Goal: Task Accomplishment & Management: Manage account settings

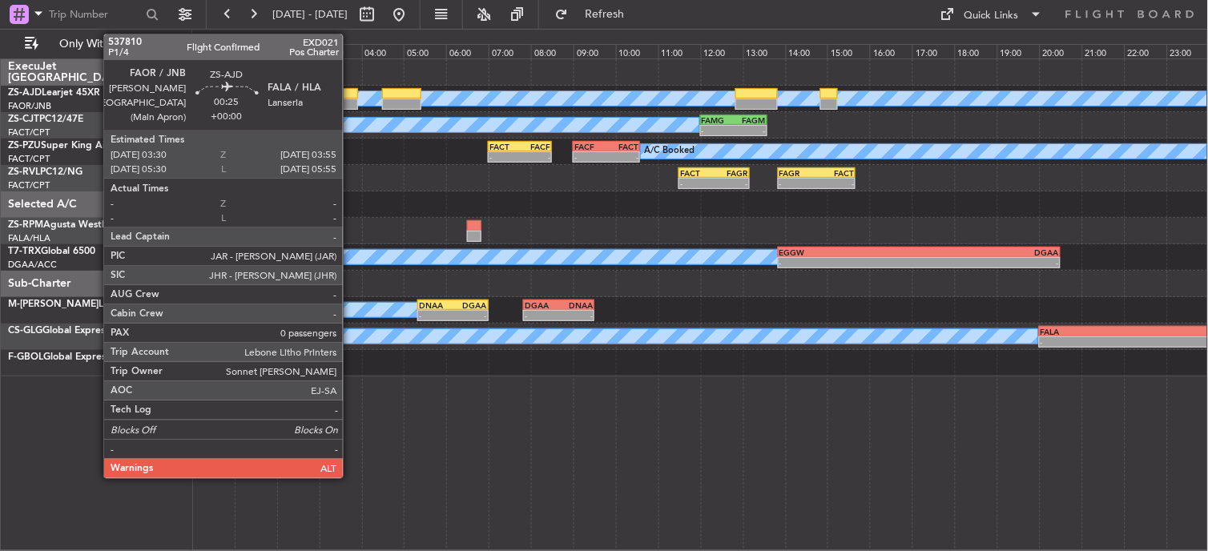
click at [351, 101] on div at bounding box center [349, 103] width 18 height 11
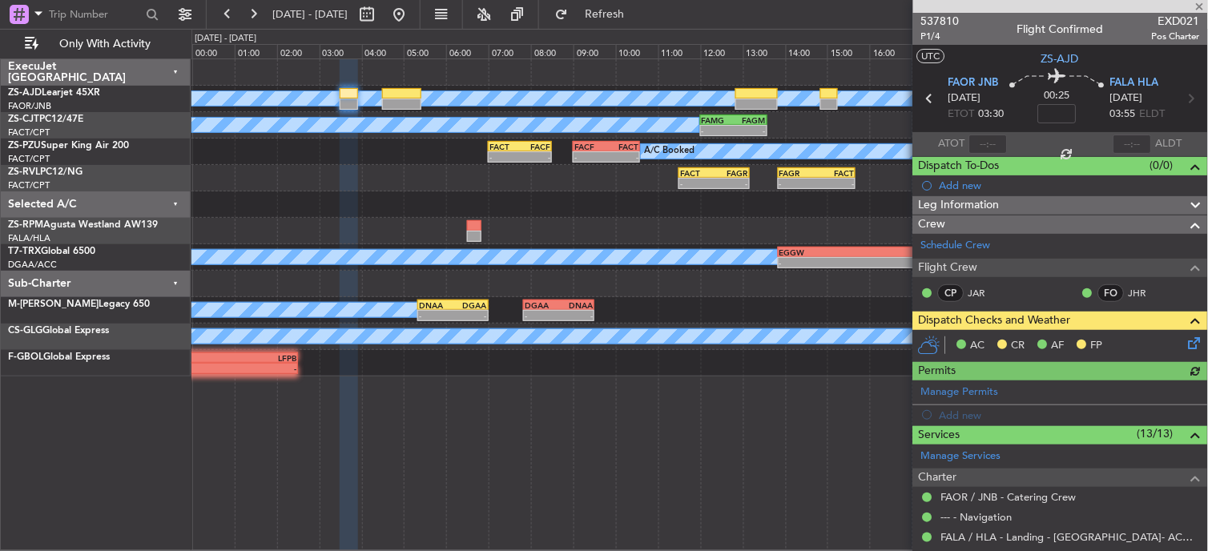
click at [1189, 339] on icon at bounding box center [1191, 340] width 13 height 13
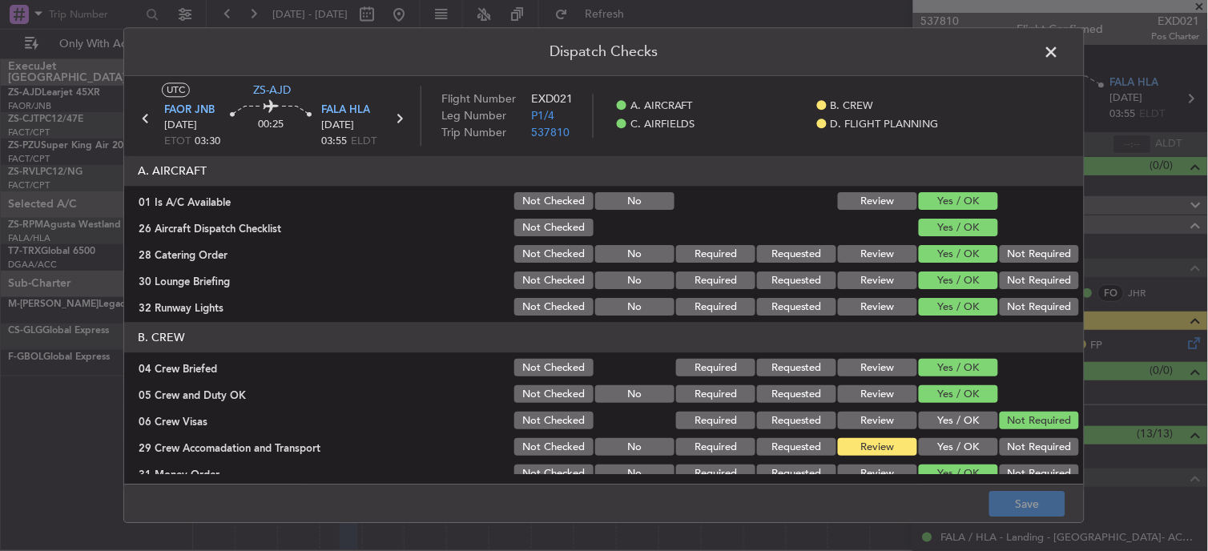
click at [938, 444] on button "Yes / OK" at bounding box center [957, 448] width 79 height 18
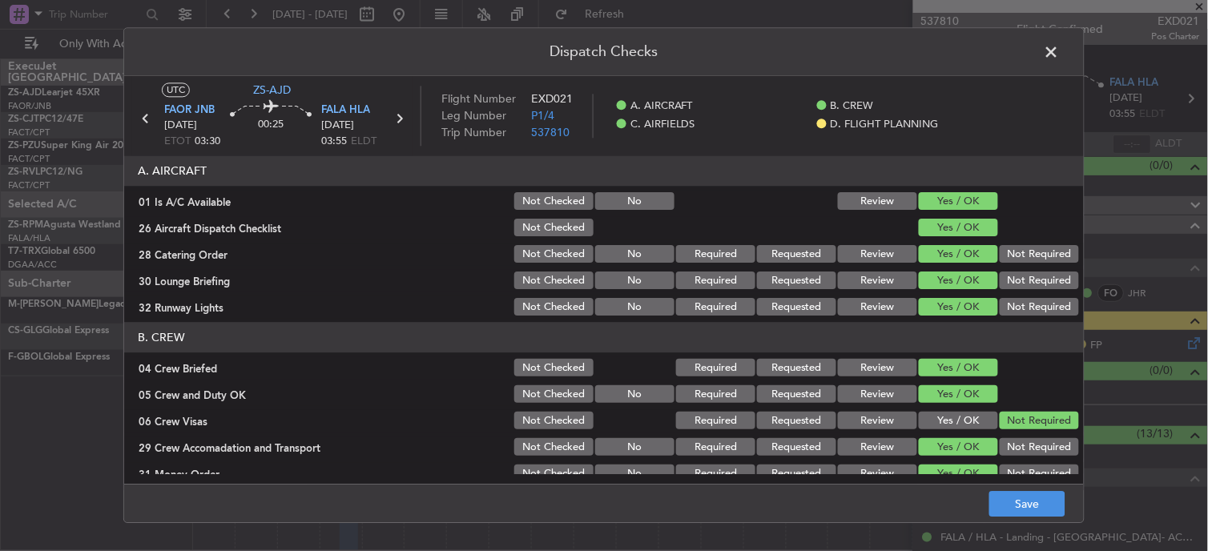
scroll to position [400, 0]
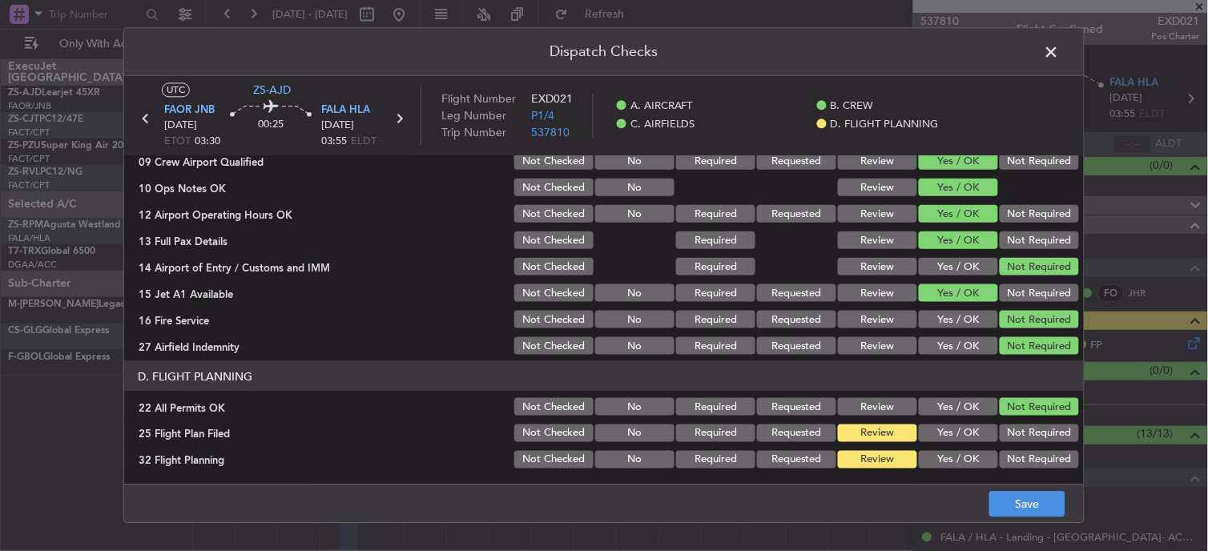
click at [942, 433] on button "Yes / OK" at bounding box center [957, 433] width 79 height 18
click at [947, 459] on button "Yes / OK" at bounding box center [957, 460] width 79 height 18
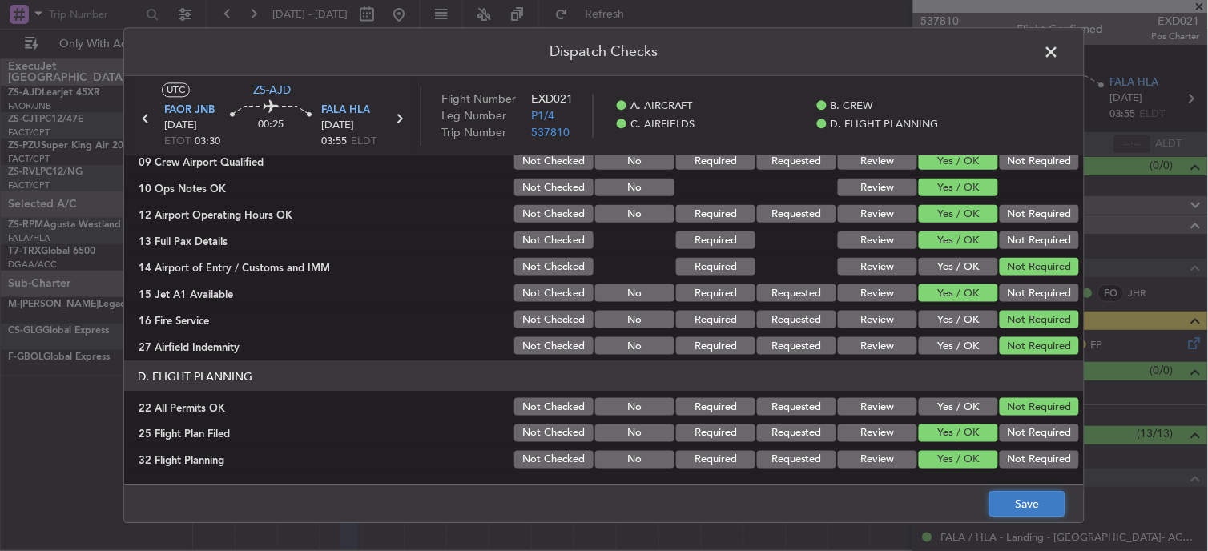
click at [1035, 509] on button "Save" at bounding box center [1027, 505] width 76 height 26
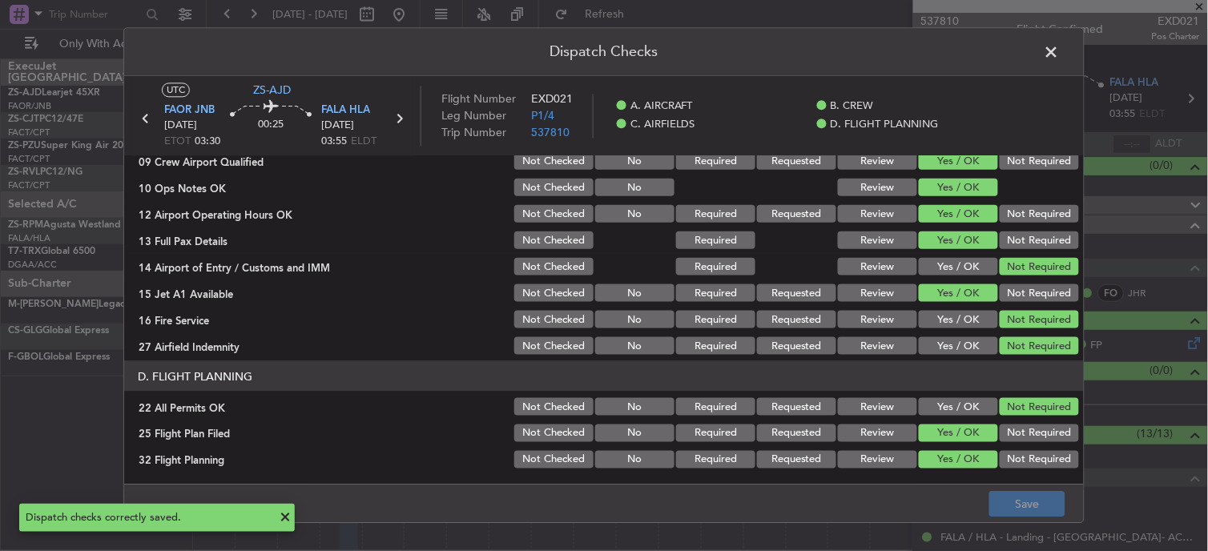
click at [1059, 46] on span at bounding box center [1059, 56] width 0 height 32
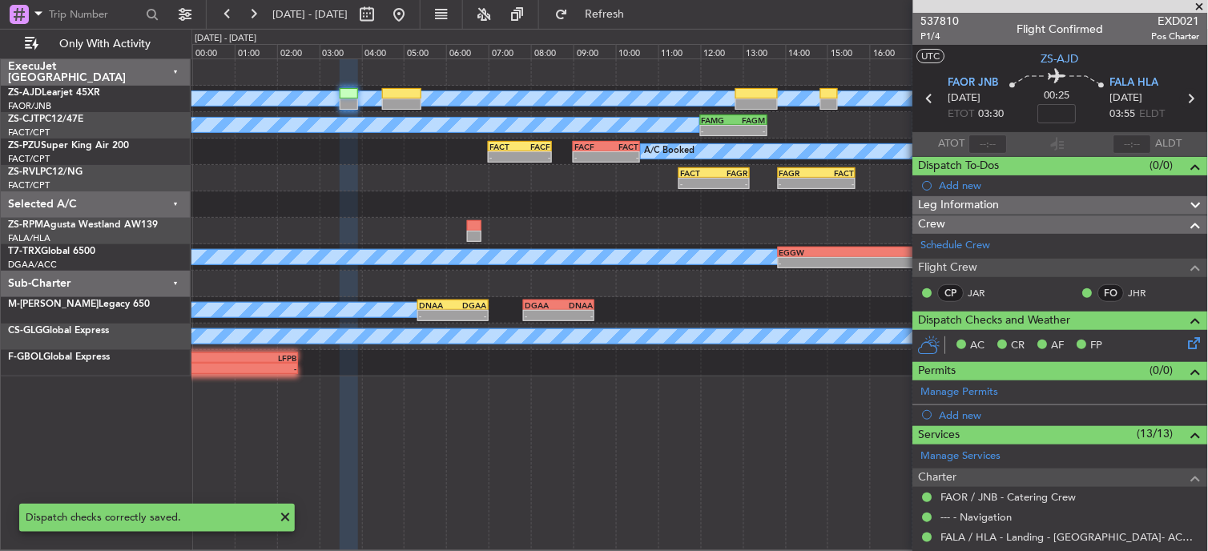
click at [1180, 94] on icon at bounding box center [1190, 98] width 21 height 21
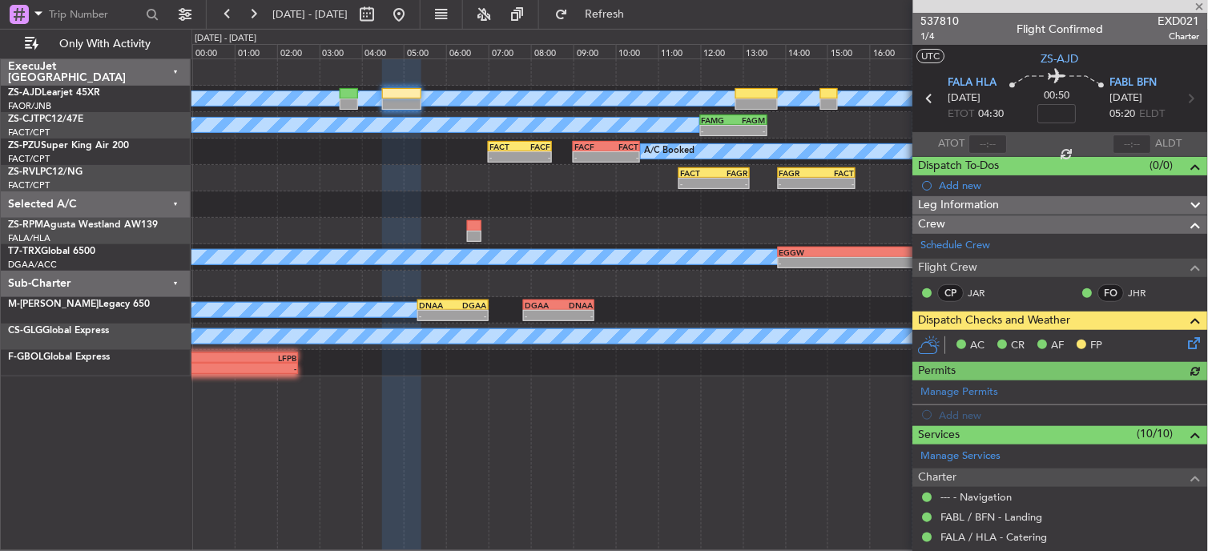
click at [1185, 342] on icon at bounding box center [1191, 340] width 13 height 13
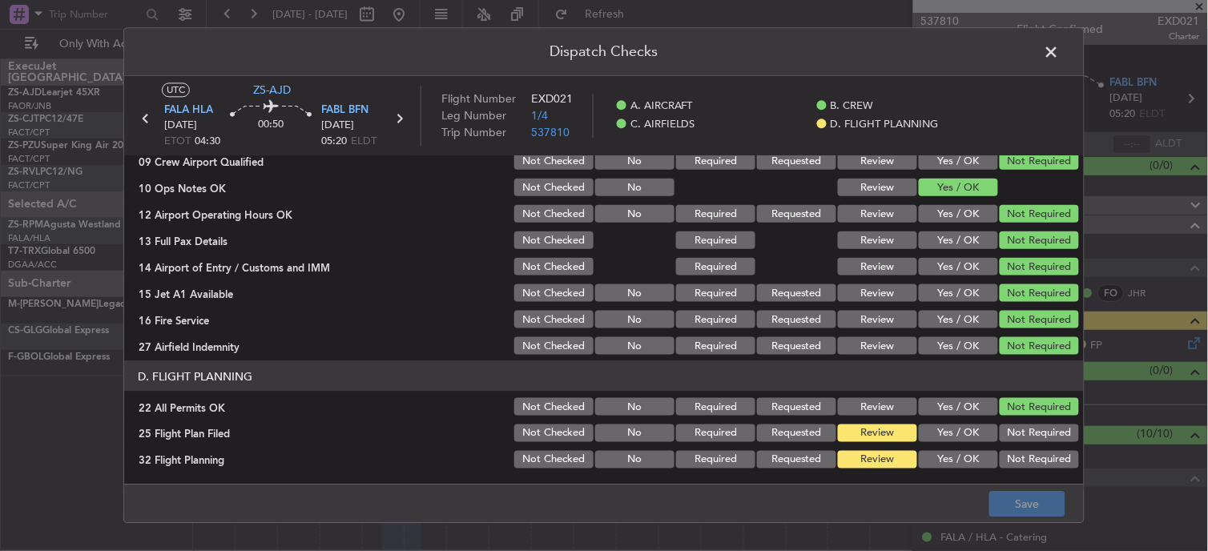
click at [964, 428] on button "Yes / OK" at bounding box center [957, 433] width 79 height 18
click at [962, 458] on button "Yes / OK" at bounding box center [957, 460] width 79 height 18
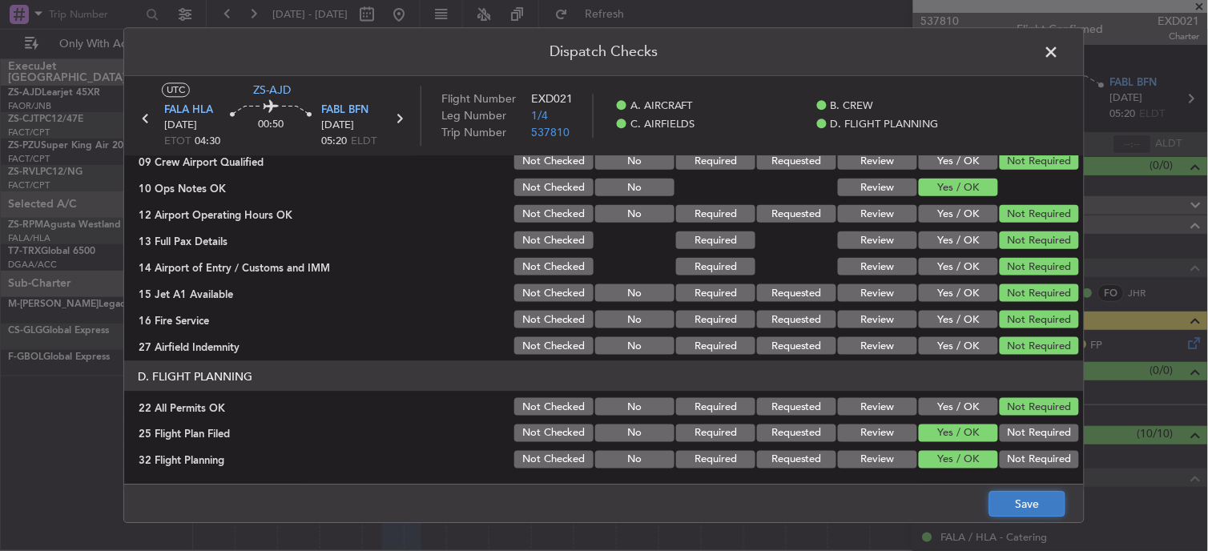
click at [1003, 501] on button "Save" at bounding box center [1027, 505] width 76 height 26
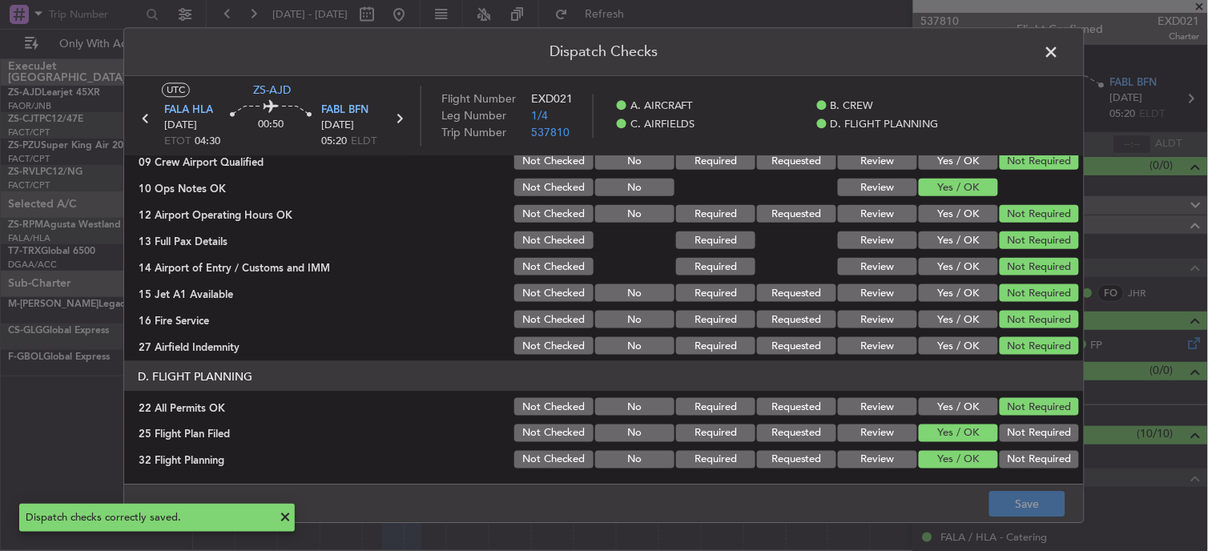
click at [1052, 33] on header "Dispatch Checks" at bounding box center [603, 52] width 959 height 48
click at [1059, 62] on span at bounding box center [1059, 56] width 0 height 32
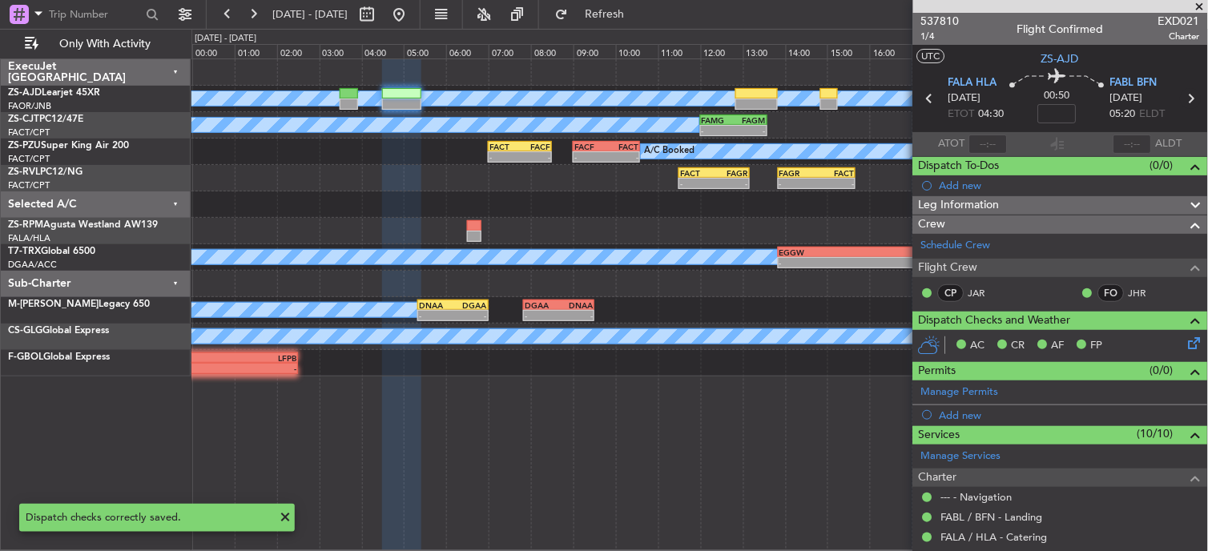
click at [1181, 90] on icon at bounding box center [1190, 98] width 21 height 21
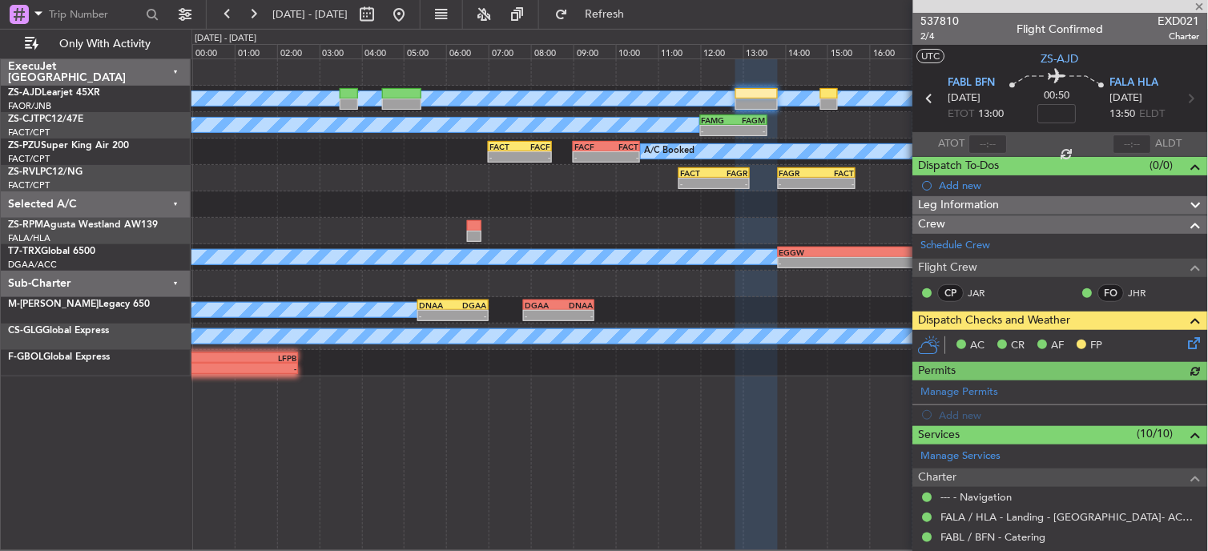
click at [1186, 356] on div "AC CR AF FP" at bounding box center [1060, 346] width 295 height 32
click at [1185, 340] on icon at bounding box center [1191, 340] width 13 height 13
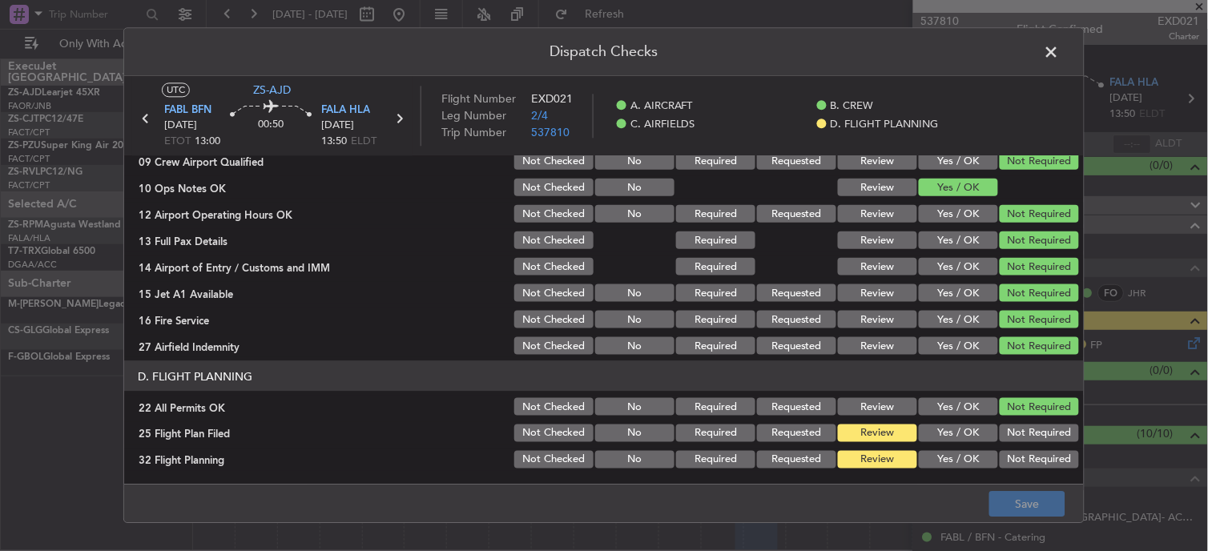
click at [972, 431] on button "Yes / OK" at bounding box center [957, 433] width 79 height 18
click at [969, 449] on section "D. FLIGHT PLANNING 22 All Permits OK Not Checked No Required Requested Review Y…" at bounding box center [603, 416] width 959 height 110
click at [967, 460] on button "Yes / OK" at bounding box center [957, 460] width 79 height 18
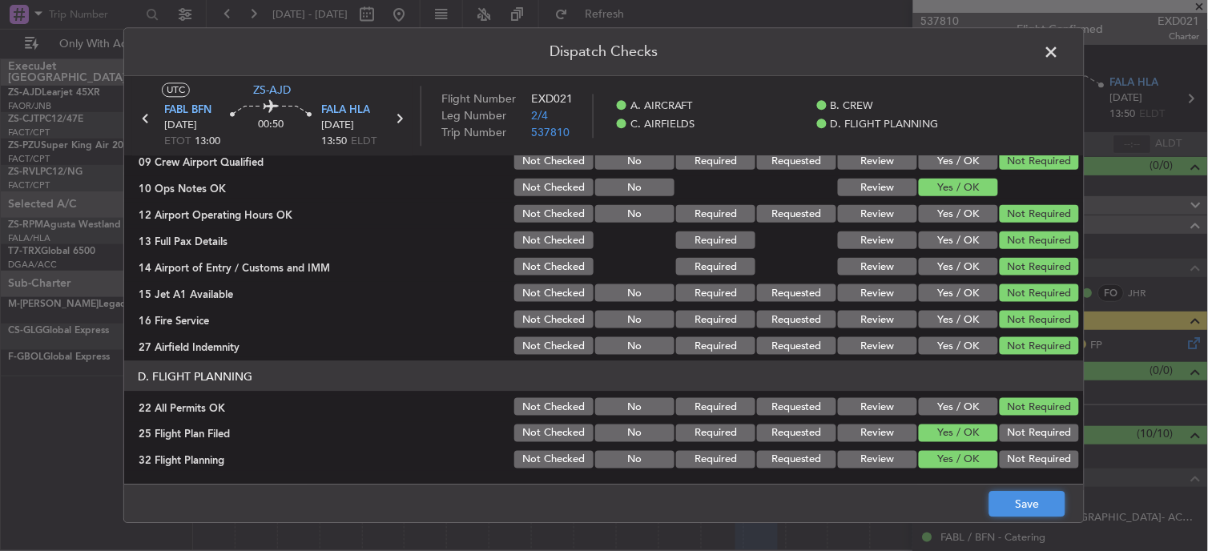
drag, startPoint x: 1019, startPoint y: 506, endPoint x: 1019, endPoint y: 495, distance: 11.2
click at [1019, 504] on button "Save" at bounding box center [1027, 505] width 76 height 26
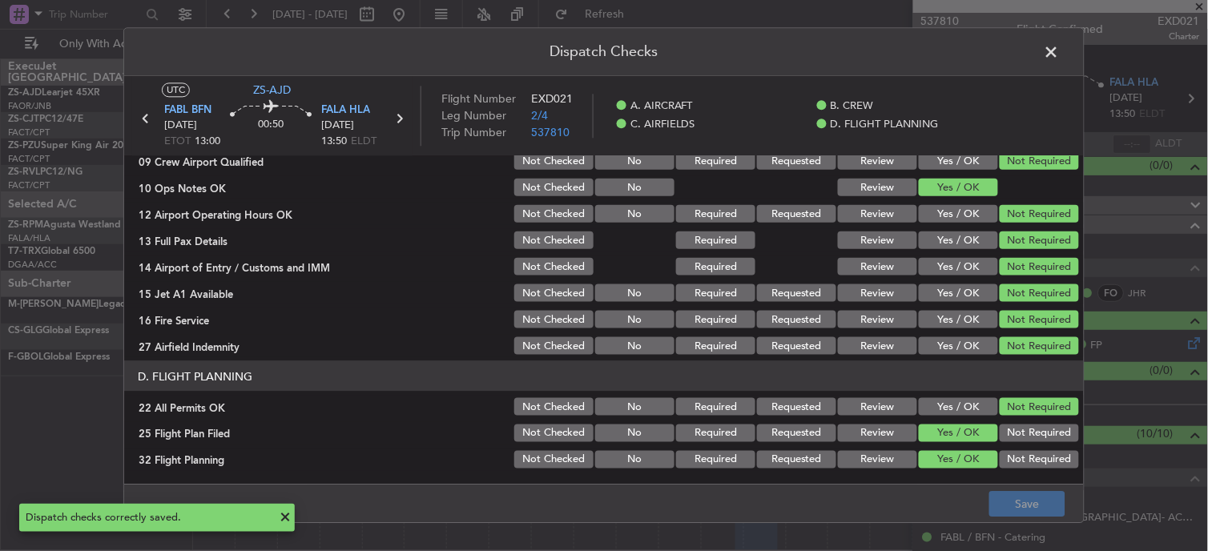
click at [1059, 52] on span at bounding box center [1059, 56] width 0 height 32
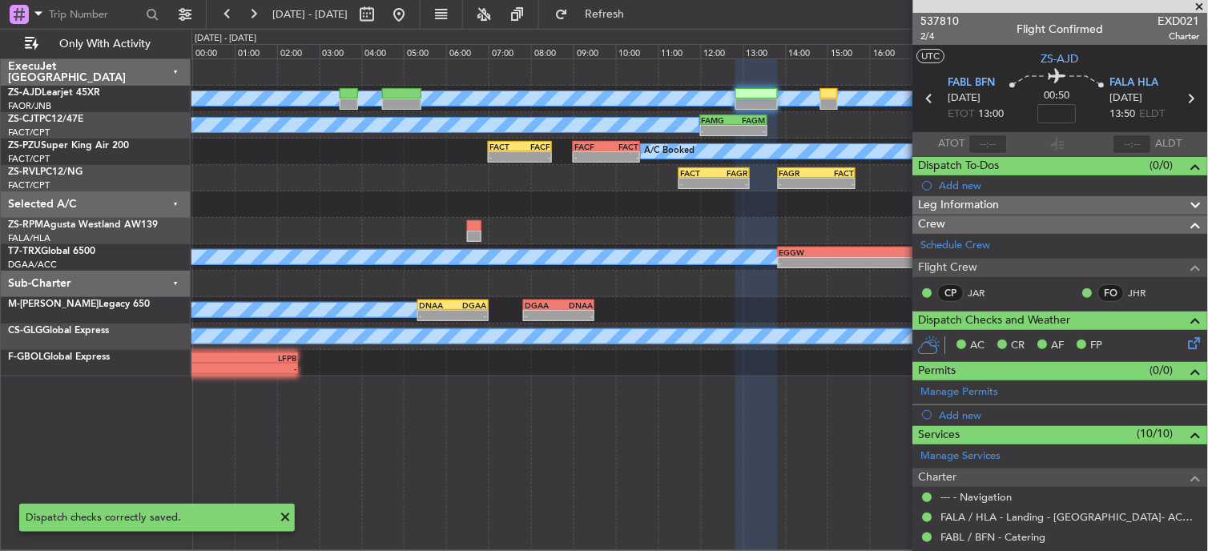
click at [1180, 98] on icon at bounding box center [1190, 98] width 21 height 21
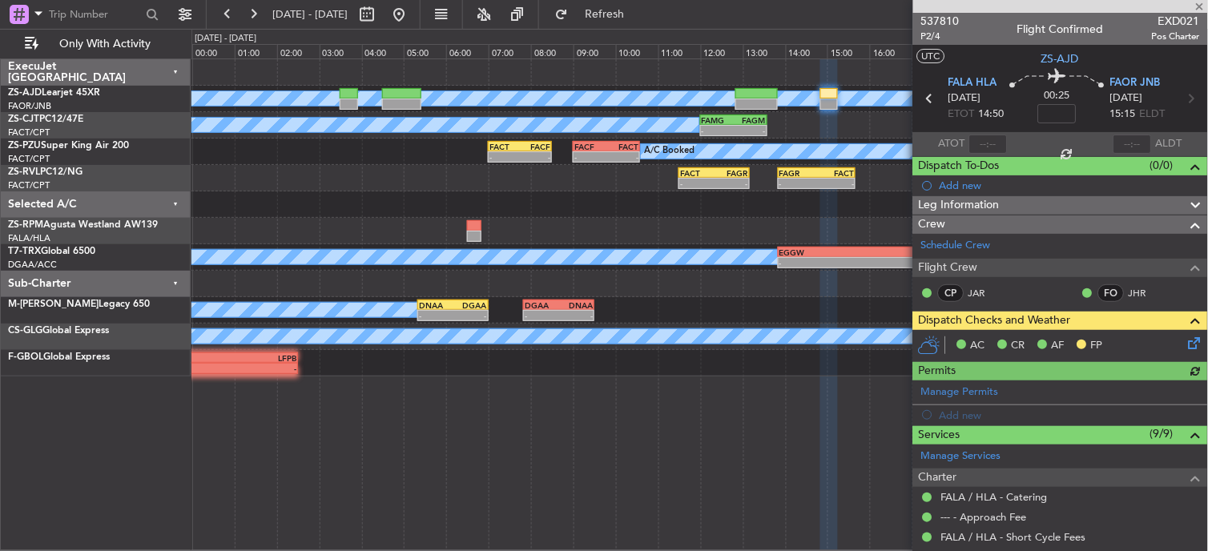
click at [914, 92] on fb-app "[DATE] - [DATE] Refresh Quick Links Only With Activity A/C Booked A/C Booked - …" at bounding box center [604, 281] width 1208 height 539
click at [1185, 346] on icon at bounding box center [1191, 340] width 13 height 13
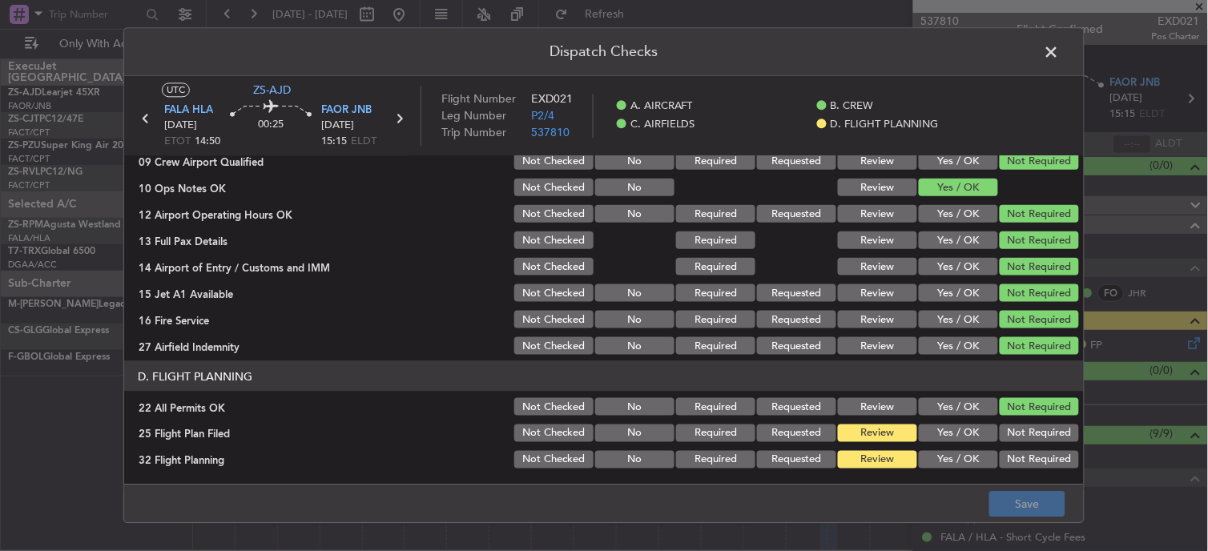
drag, startPoint x: 961, startPoint y: 433, endPoint x: 958, endPoint y: 455, distance: 21.9
click at [959, 437] on button "Yes / OK" at bounding box center [957, 433] width 79 height 18
click at [961, 461] on button "Yes / OK" at bounding box center [957, 460] width 79 height 18
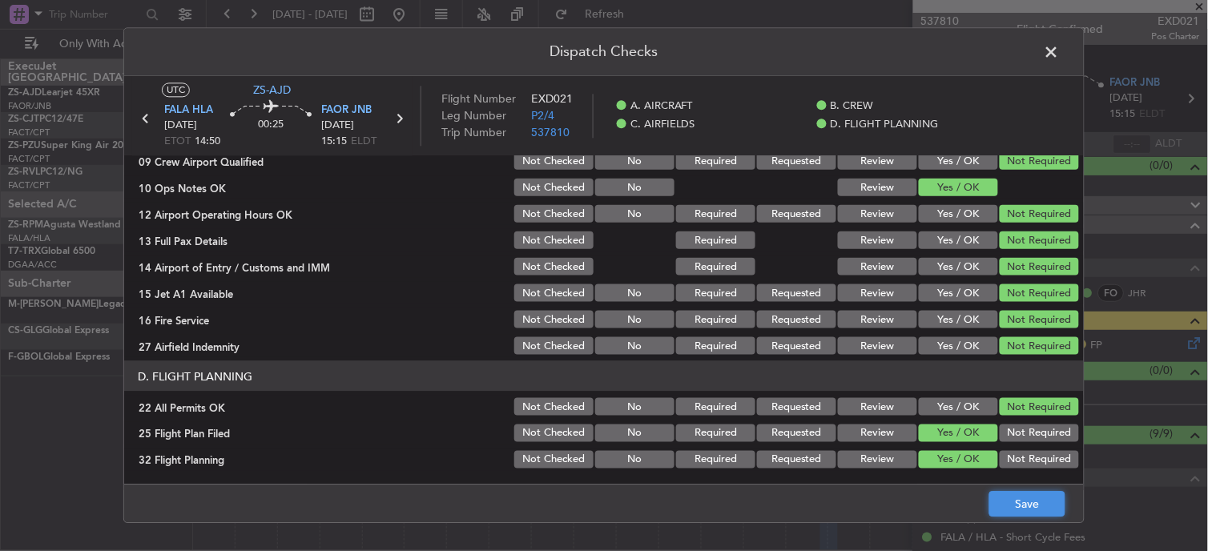
click at [1015, 503] on button "Save" at bounding box center [1027, 505] width 76 height 26
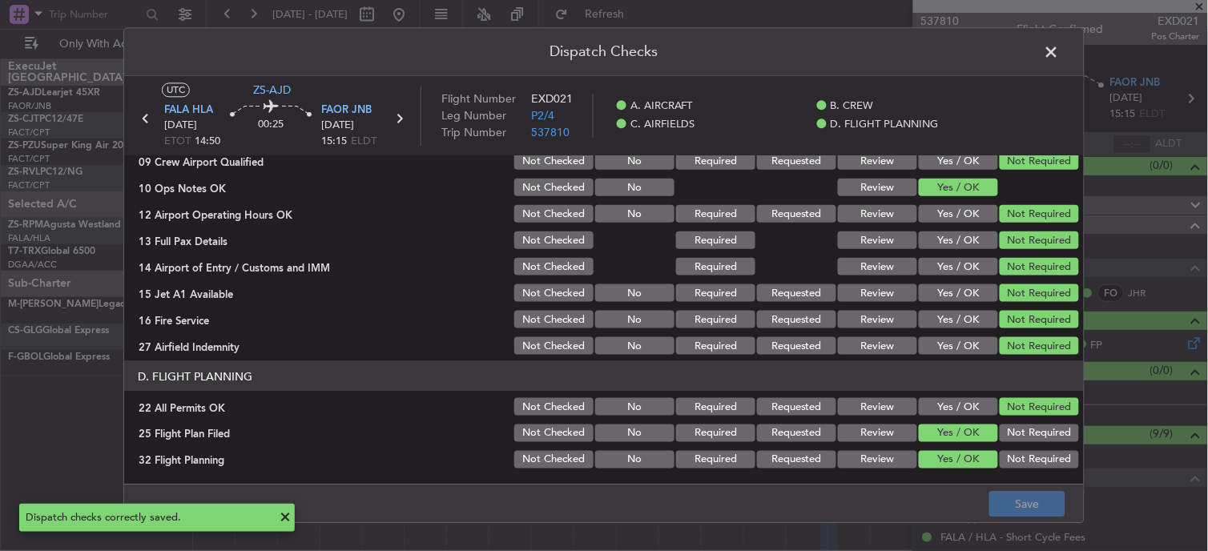
click at [1034, 50] on header "Dispatch Checks" at bounding box center [603, 52] width 959 height 48
click at [1059, 58] on span at bounding box center [1059, 56] width 0 height 32
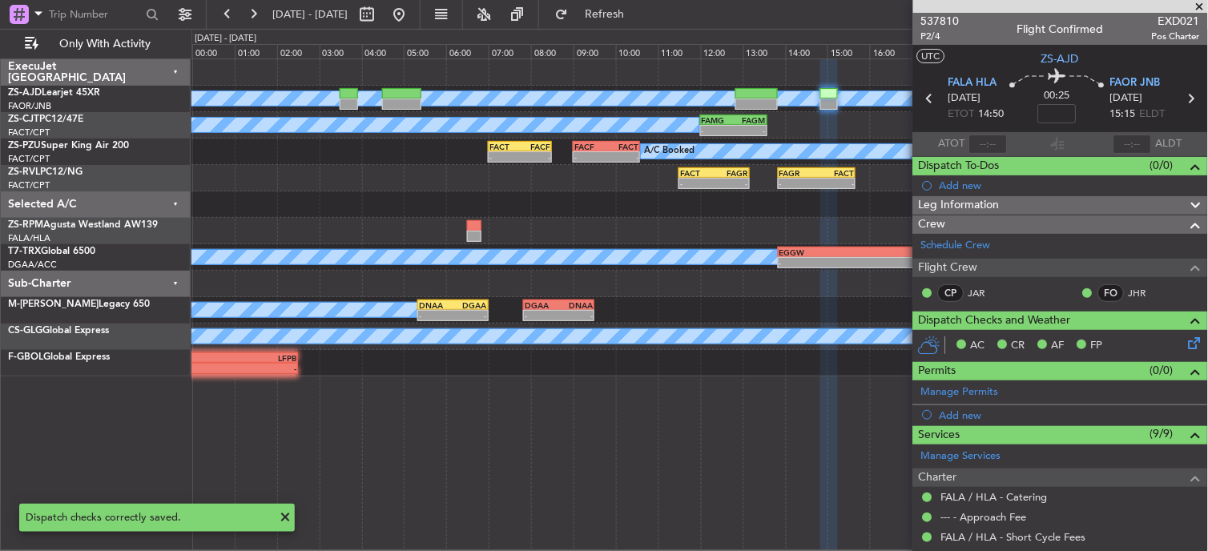
scroll to position [89, 0]
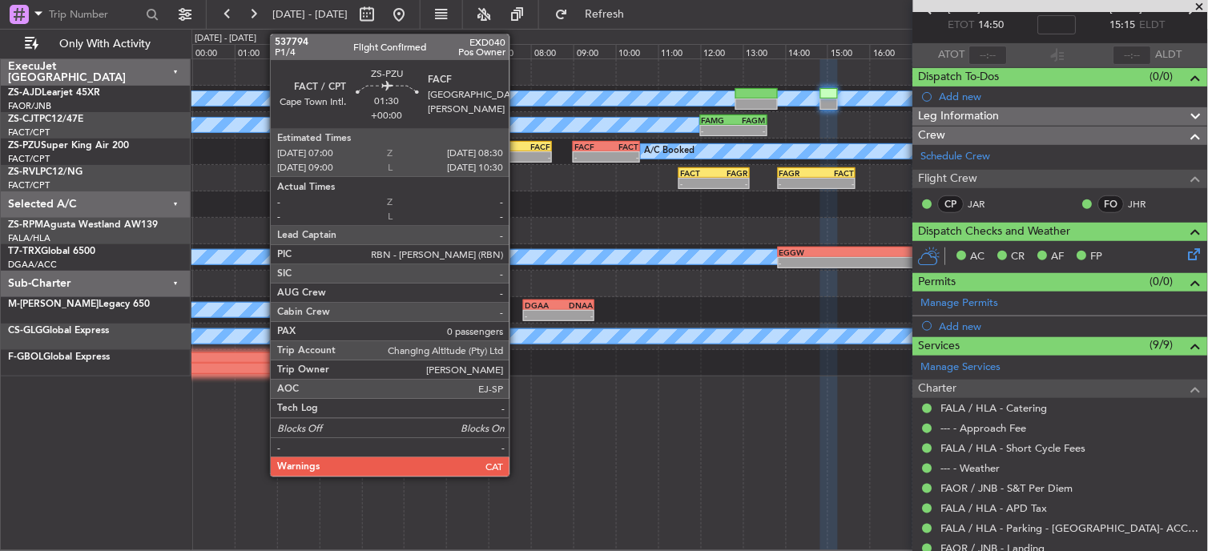
click at [524, 152] on div "A/C Booked A/C Booked - - FACT 07:00 Z FACF 08:30 Z - - FACF 09:00 Z FACT 10:35…" at bounding box center [699, 152] width 1016 height 26
click at [516, 141] on div "FACT 07:00 Z FACF 08:30 Z" at bounding box center [520, 146] width 64 height 11
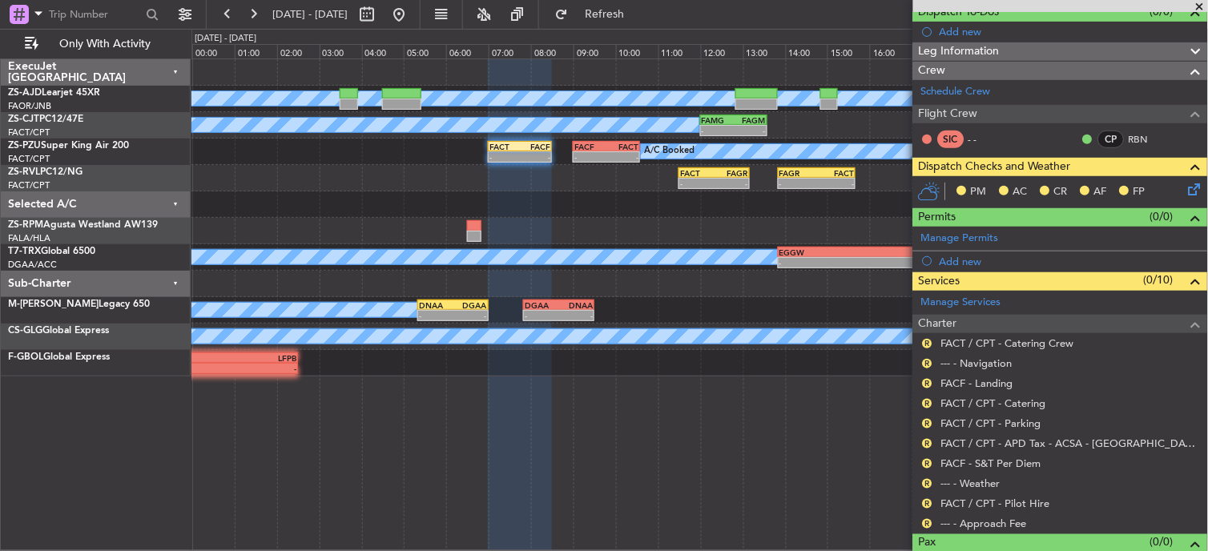
scroll to position [181, 0]
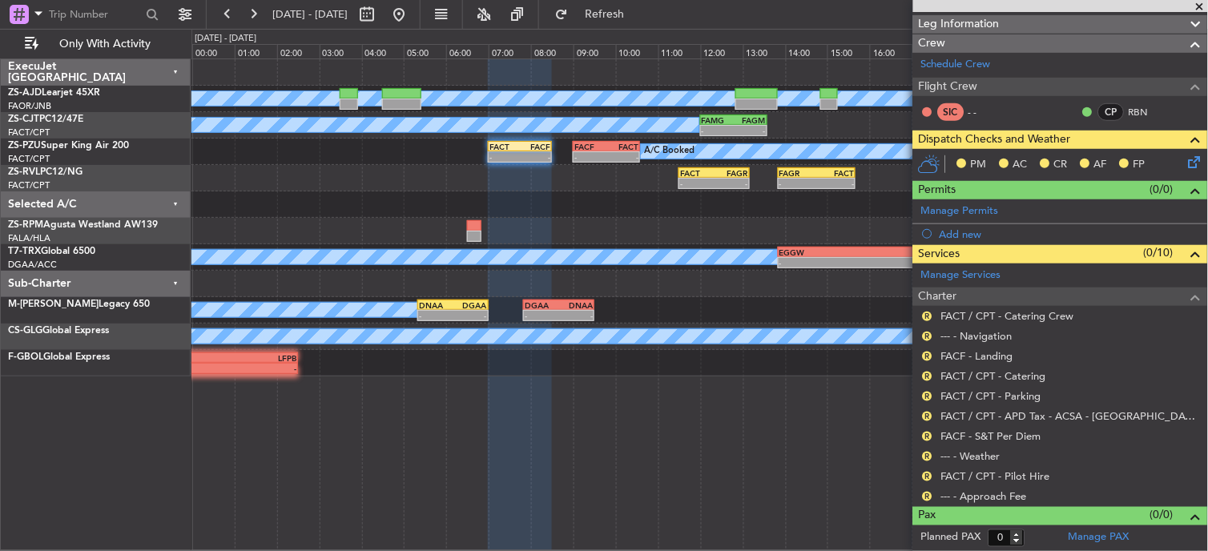
click at [932, 492] on body "[DATE] - [DATE] Refresh Quick Links Only With Activity A/C Booked A/C Booked - …" at bounding box center [604, 275] width 1208 height 551
click at [932, 492] on div "R" at bounding box center [927, 496] width 13 height 13
drag, startPoint x: 932, startPoint y: 492, endPoint x: 923, endPoint y: 496, distance: 9.7
click at [922, 499] on div "R" at bounding box center [927, 496] width 13 height 13
click at [935, 491] on mat-tooltip-component "Review" at bounding box center [928, 470] width 58 height 42
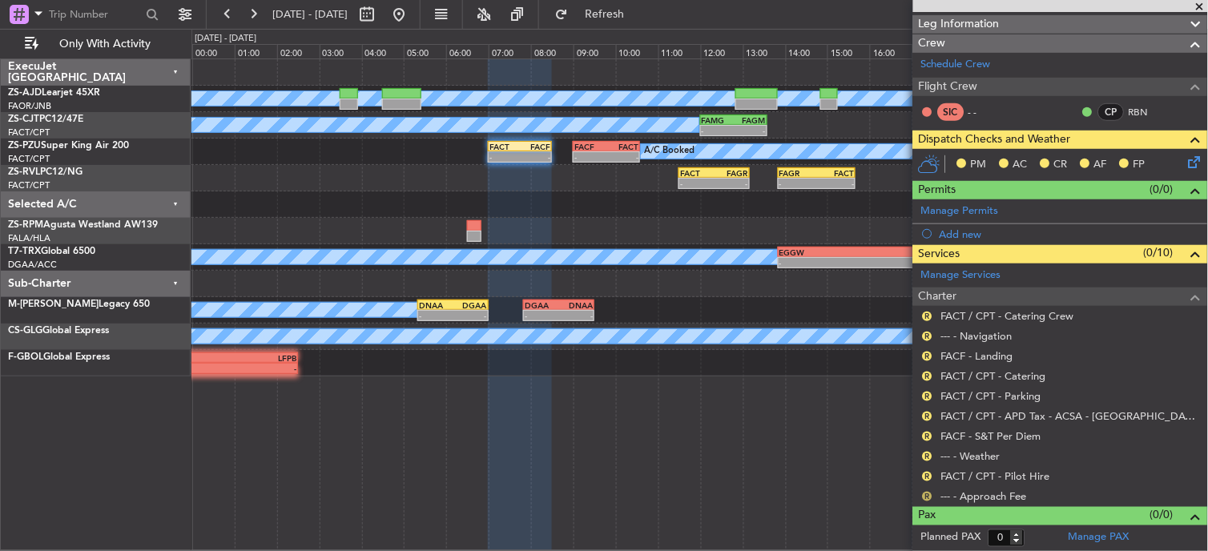
drag, startPoint x: 935, startPoint y: 492, endPoint x: 926, endPoint y: 494, distance: 9.0
click at [927, 504] on div "R --- - Approach Fee" at bounding box center [1060, 496] width 295 height 20
click at [935, 497] on div "R --- - Approach Fee" at bounding box center [1060, 496] width 295 height 20
click at [925, 495] on button "R" at bounding box center [927, 497] width 10 height 10
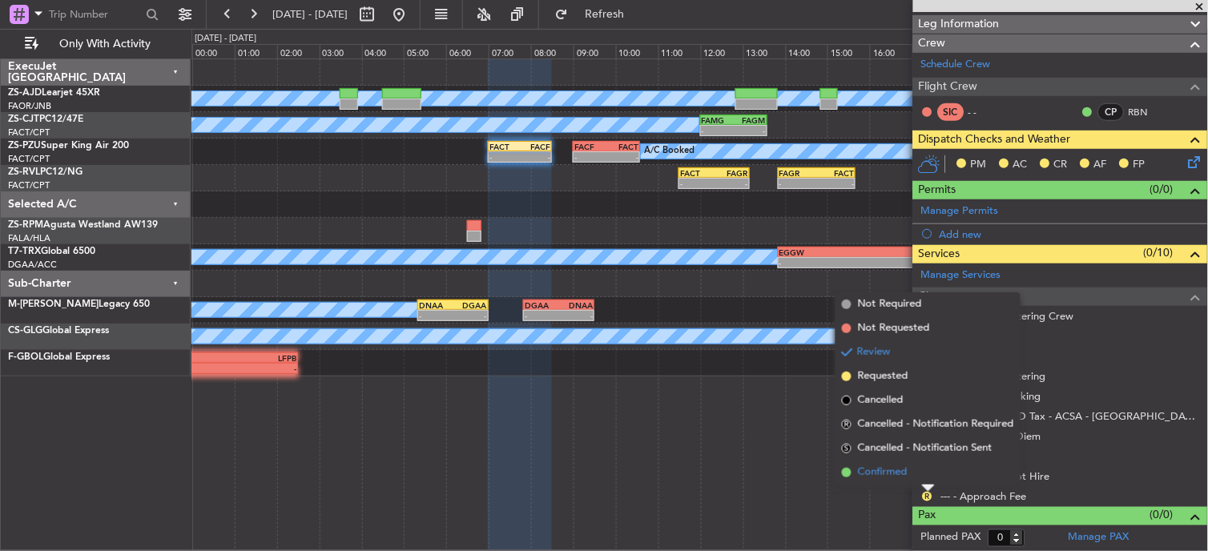
click at [886, 472] on span "Confirmed" at bounding box center [883, 472] width 50 height 16
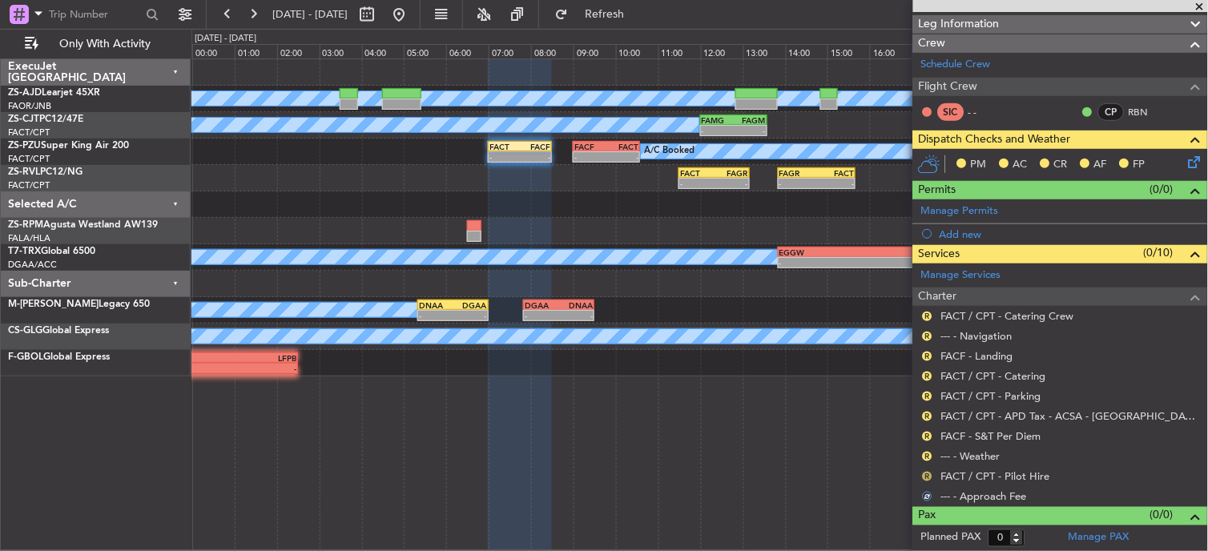
click at [929, 475] on button "R" at bounding box center [927, 477] width 10 height 10
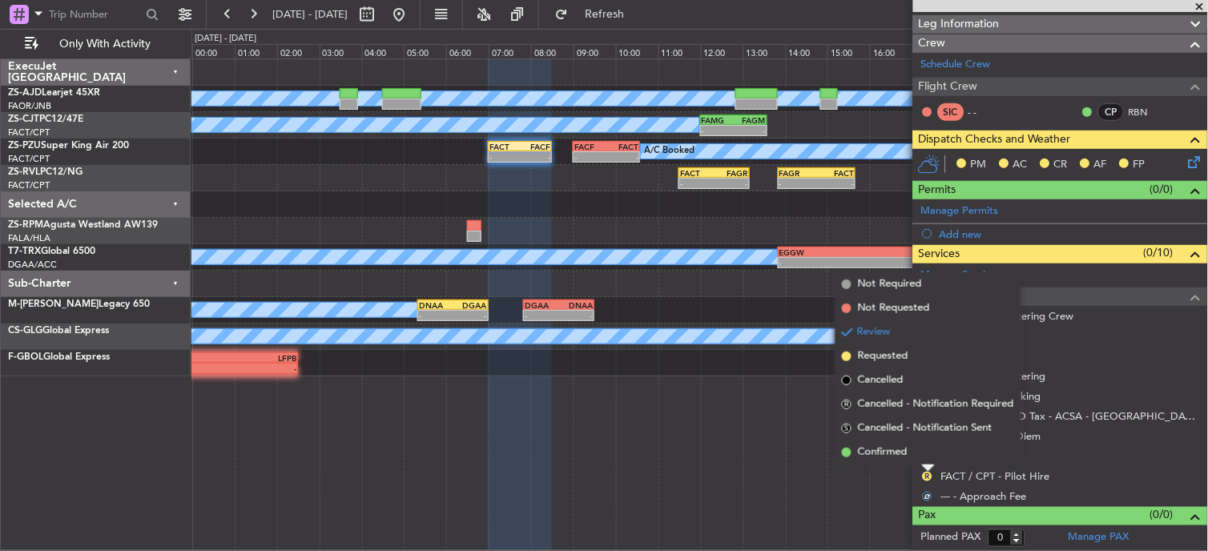
click at [918, 455] on li "Confirmed" at bounding box center [927, 452] width 185 height 24
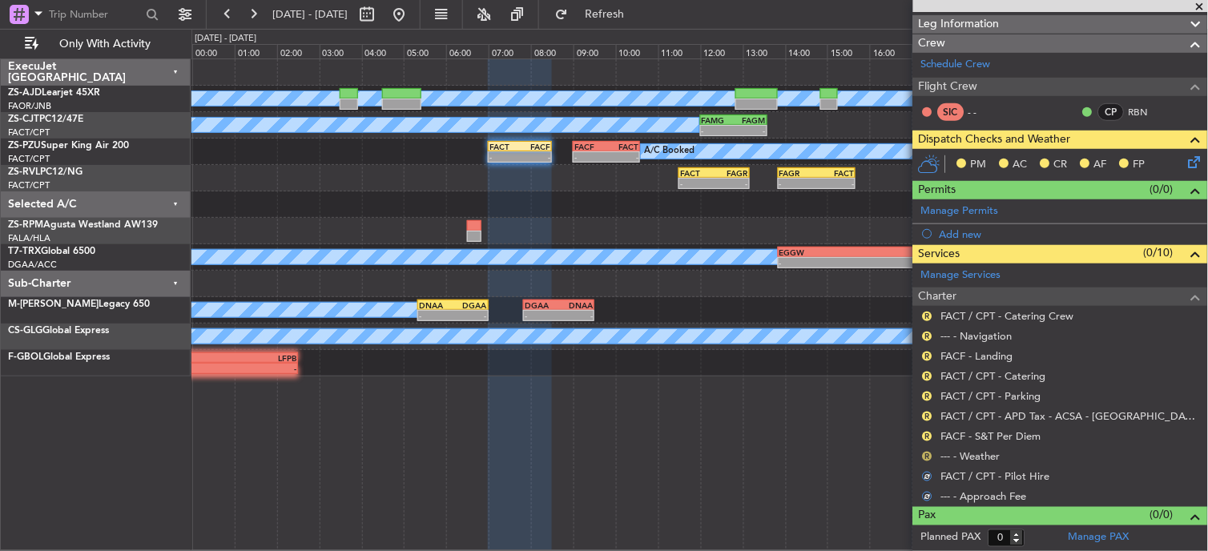
click at [924, 455] on button "R" at bounding box center [927, 457] width 10 height 10
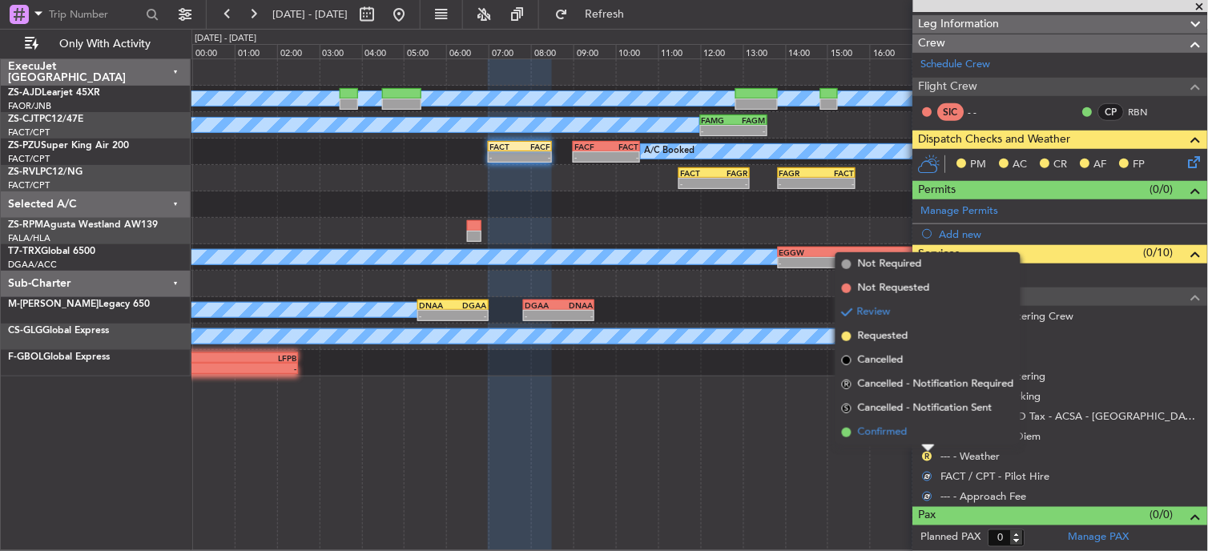
click at [919, 437] on li "Confirmed" at bounding box center [927, 432] width 185 height 24
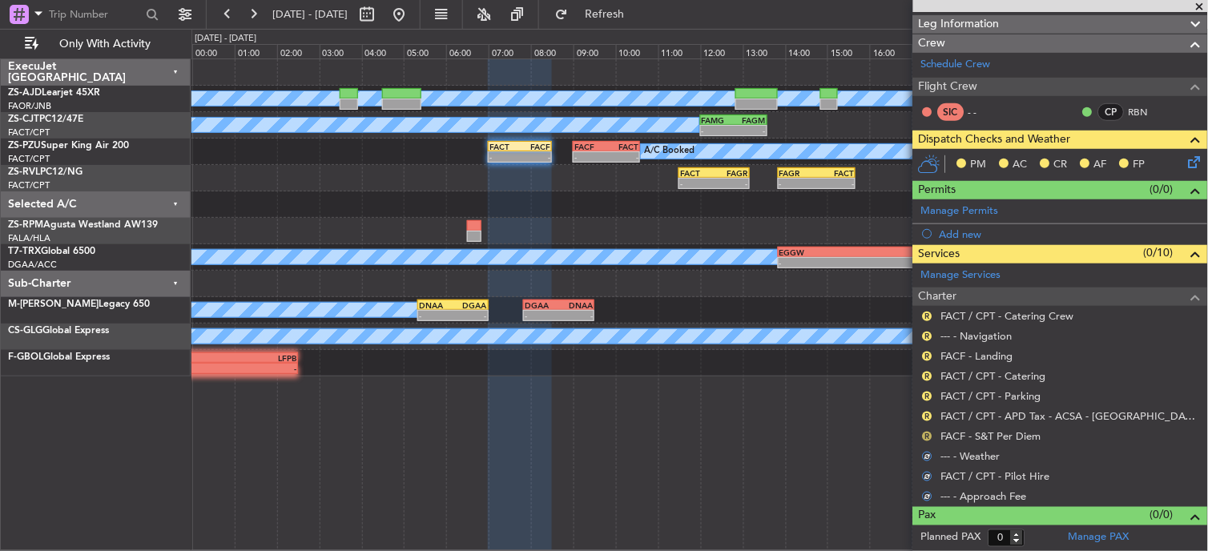
click at [931, 434] on button "R" at bounding box center [927, 437] width 10 height 10
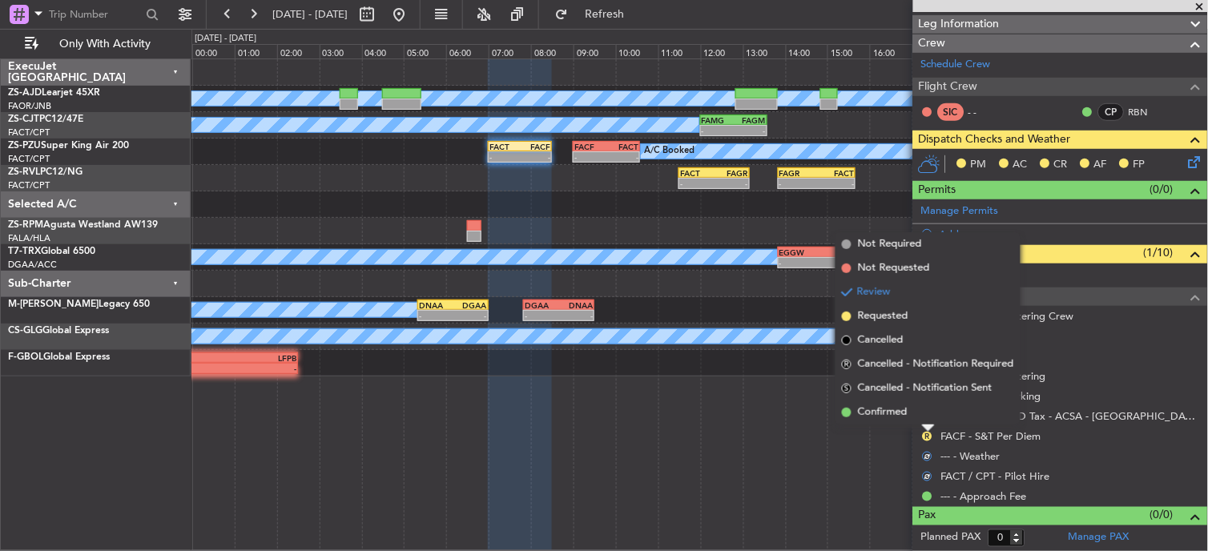
click at [923, 420] on li "Confirmed" at bounding box center [927, 412] width 185 height 24
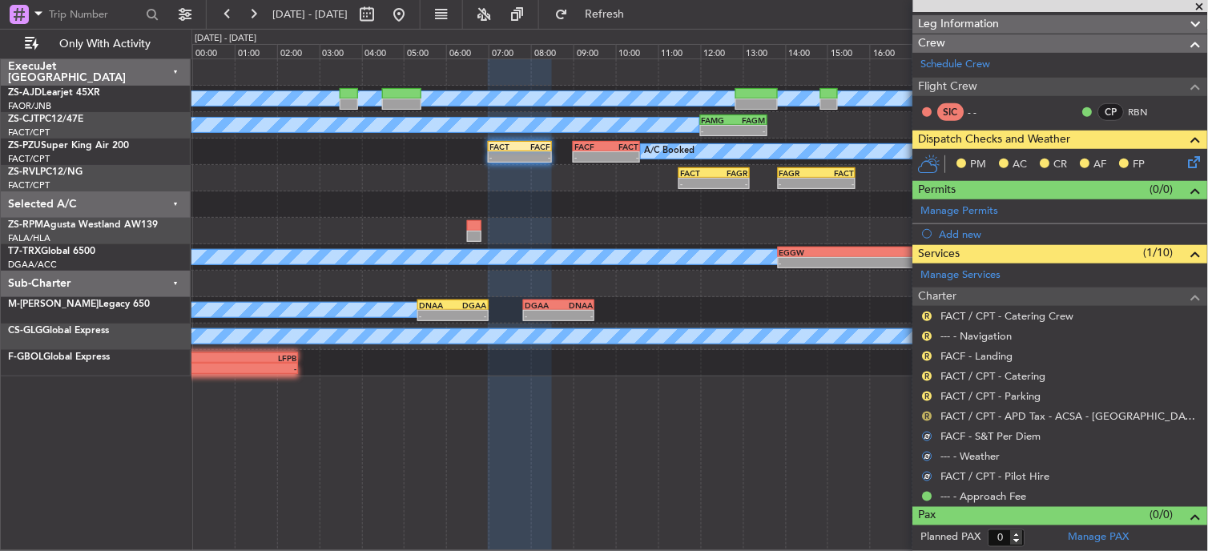
click at [926, 412] on button "R" at bounding box center [927, 417] width 10 height 10
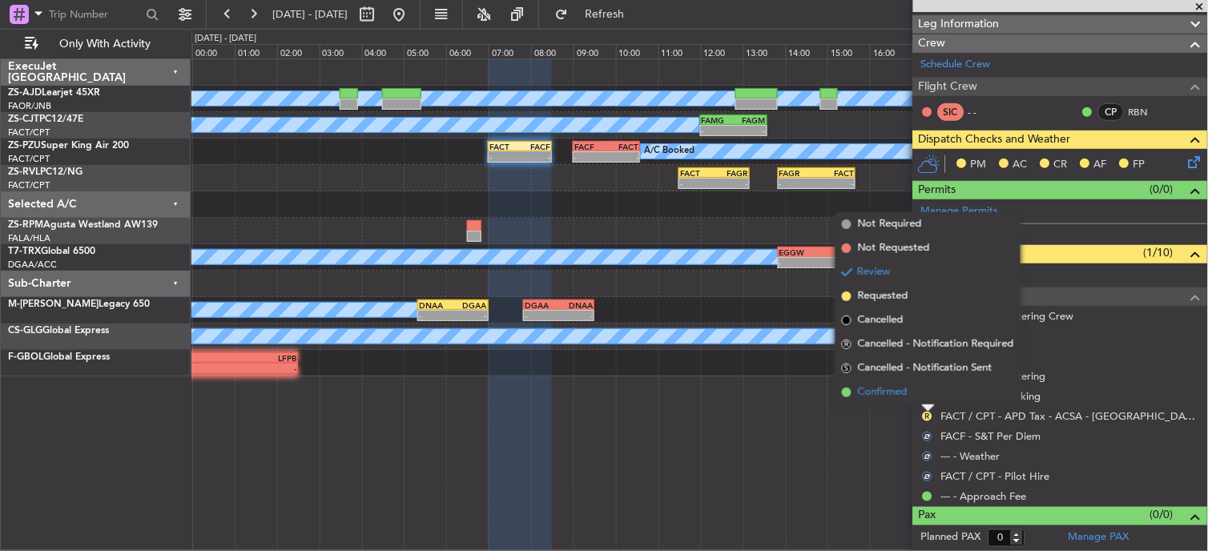
click at [930, 388] on li "Confirmed" at bounding box center [927, 392] width 185 height 24
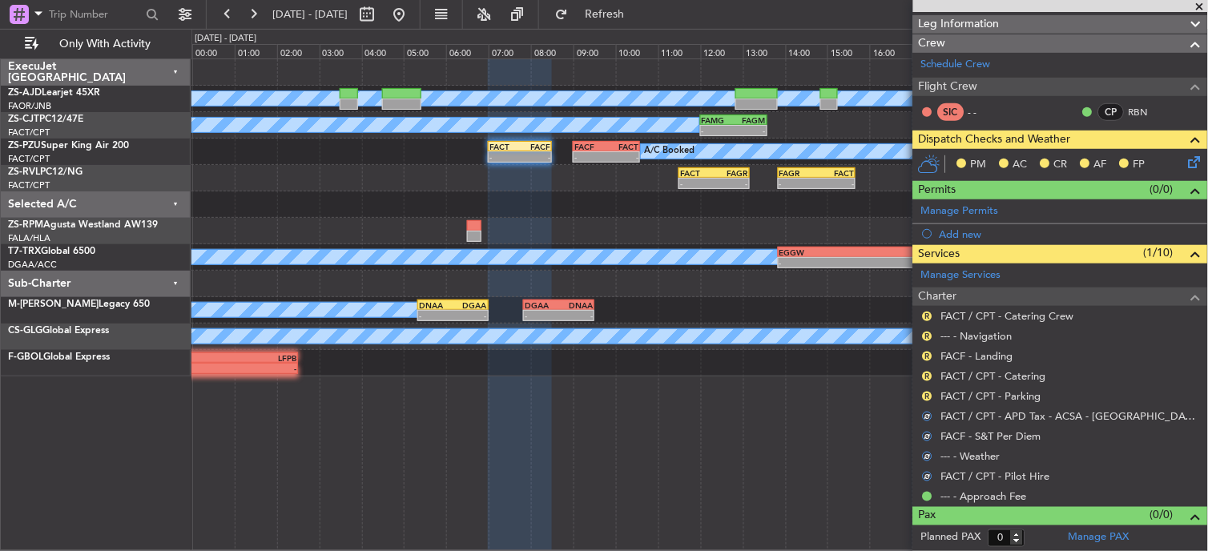
click at [930, 401] on mat-tooltip-component "Review" at bounding box center [928, 421] width 58 height 42
click at [923, 393] on div "R" at bounding box center [927, 396] width 13 height 13
click at [923, 396] on button "R" at bounding box center [927, 397] width 10 height 10
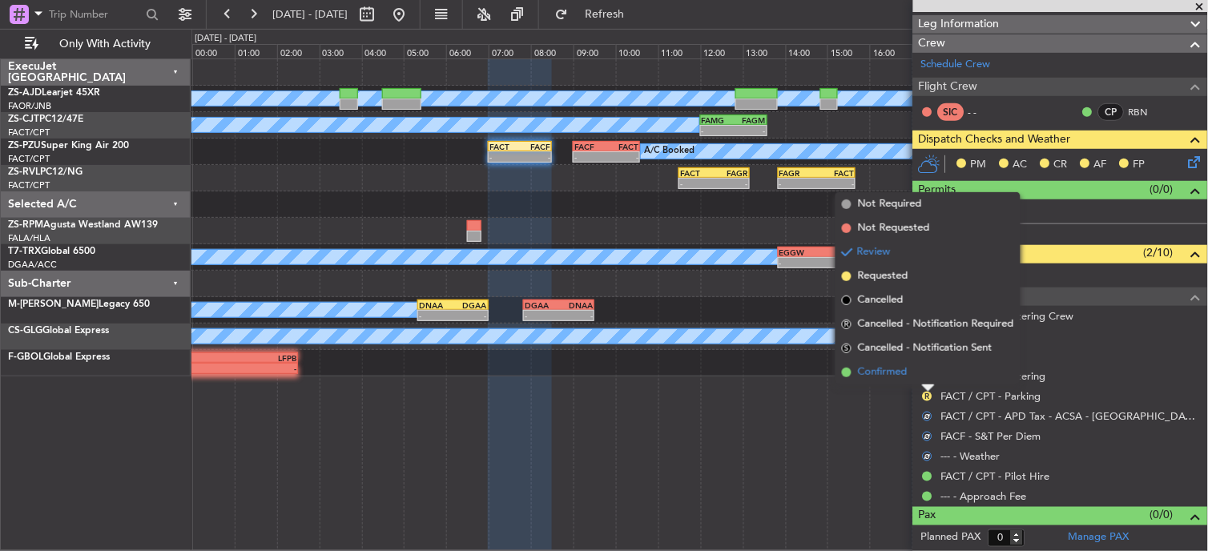
click at [926, 379] on li "Confirmed" at bounding box center [927, 372] width 185 height 24
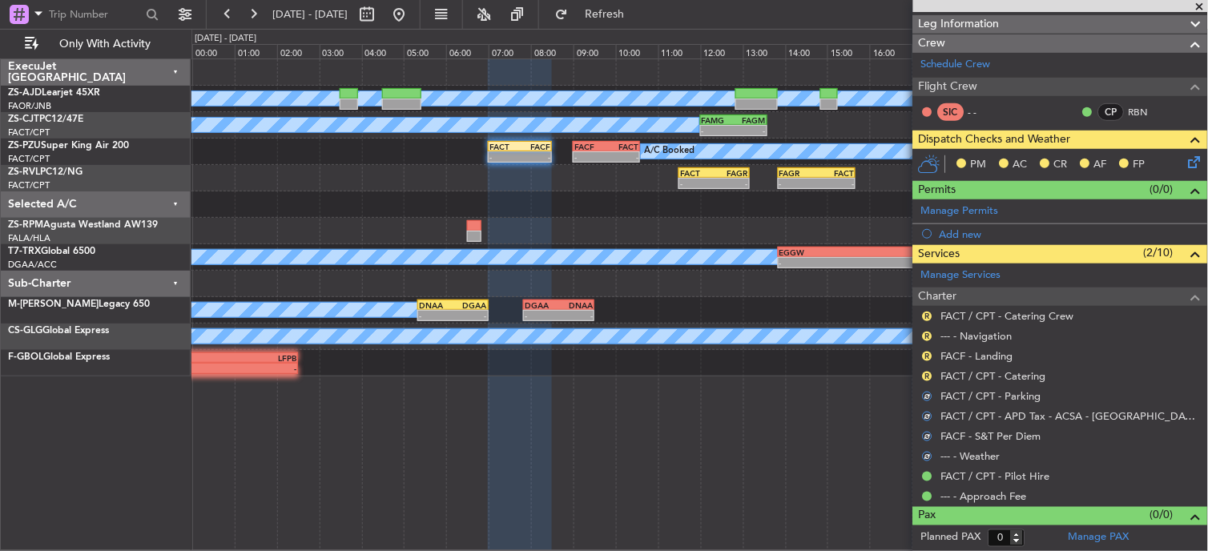
click at [925, 364] on div "R FACF - Landing" at bounding box center [1060, 356] width 295 height 20
click at [934, 375] on div "R" at bounding box center [927, 376] width 13 height 13
click at [933, 374] on div "R" at bounding box center [927, 376] width 13 height 13
drag, startPoint x: 933, startPoint y: 374, endPoint x: 930, endPoint y: 383, distance: 9.1
click at [930, 383] on div "R FACT / CPT - Catering" at bounding box center [1060, 376] width 295 height 20
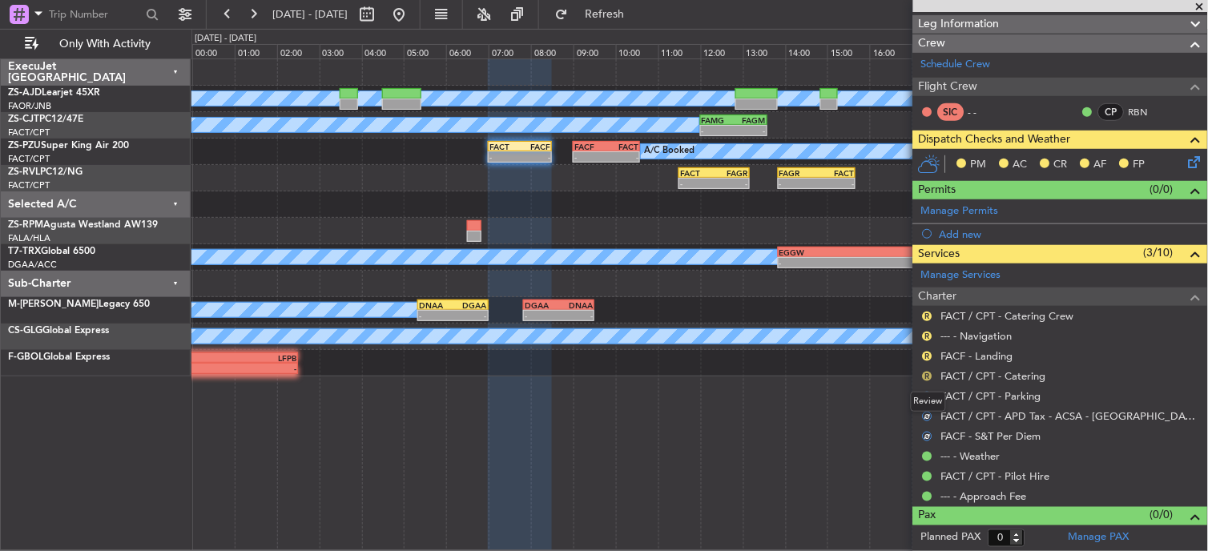
click at [924, 372] on button "R" at bounding box center [927, 377] width 10 height 10
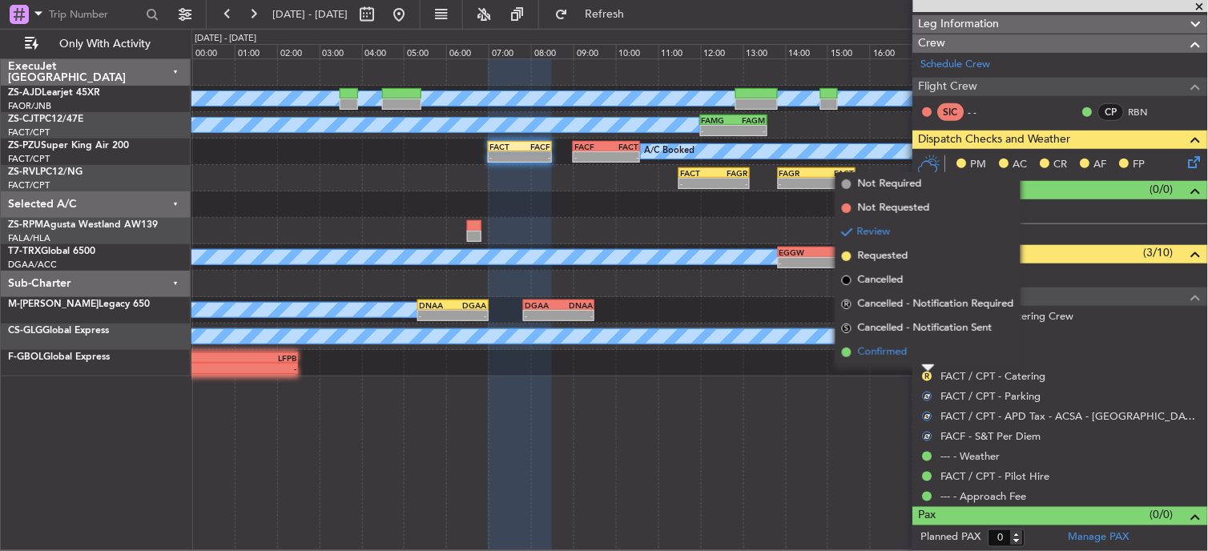
click at [926, 347] on li "Confirmed" at bounding box center [927, 352] width 185 height 24
click at [927, 352] on button "R" at bounding box center [927, 357] width 10 height 10
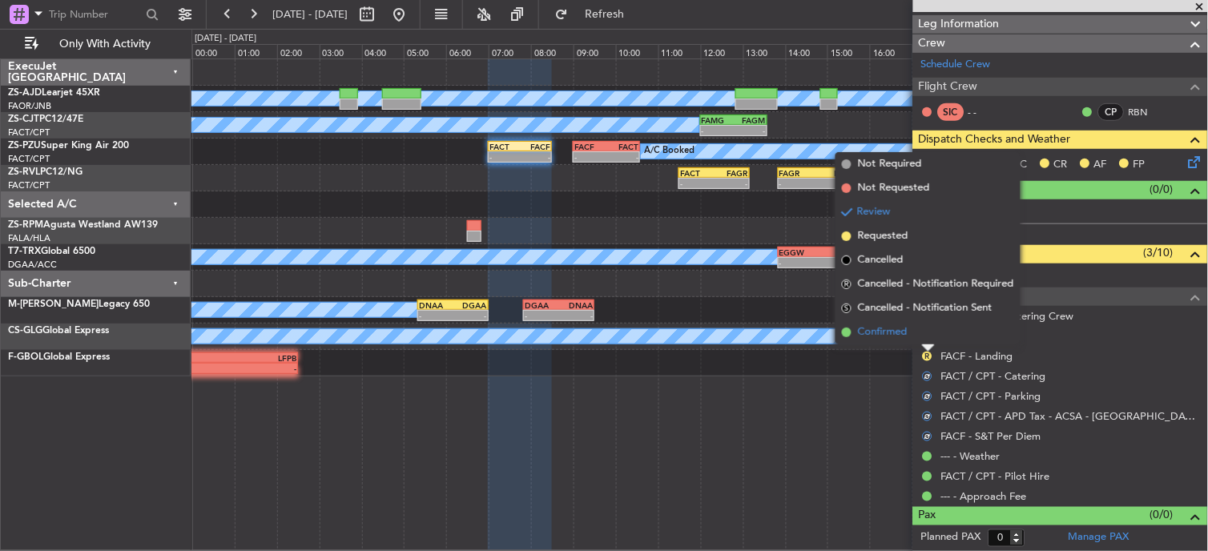
click at [926, 328] on li "Confirmed" at bounding box center [927, 332] width 185 height 24
click at [923, 338] on button "R" at bounding box center [927, 337] width 10 height 10
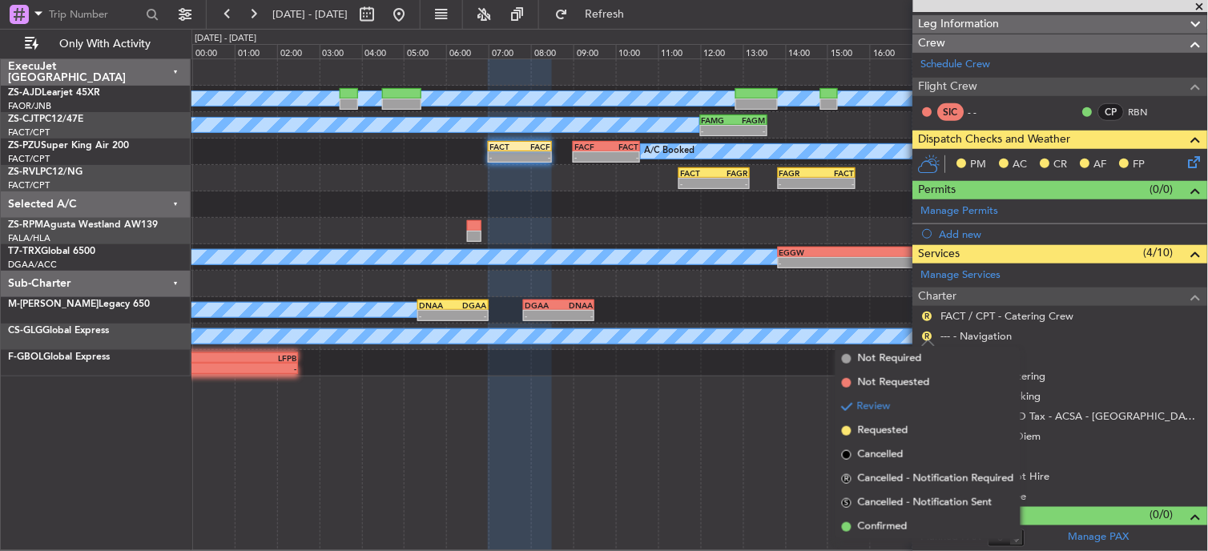
drag, startPoint x: 921, startPoint y: 516, endPoint x: 918, endPoint y: 508, distance: 8.6
click at [919, 516] on li "Confirmed" at bounding box center [927, 527] width 185 height 24
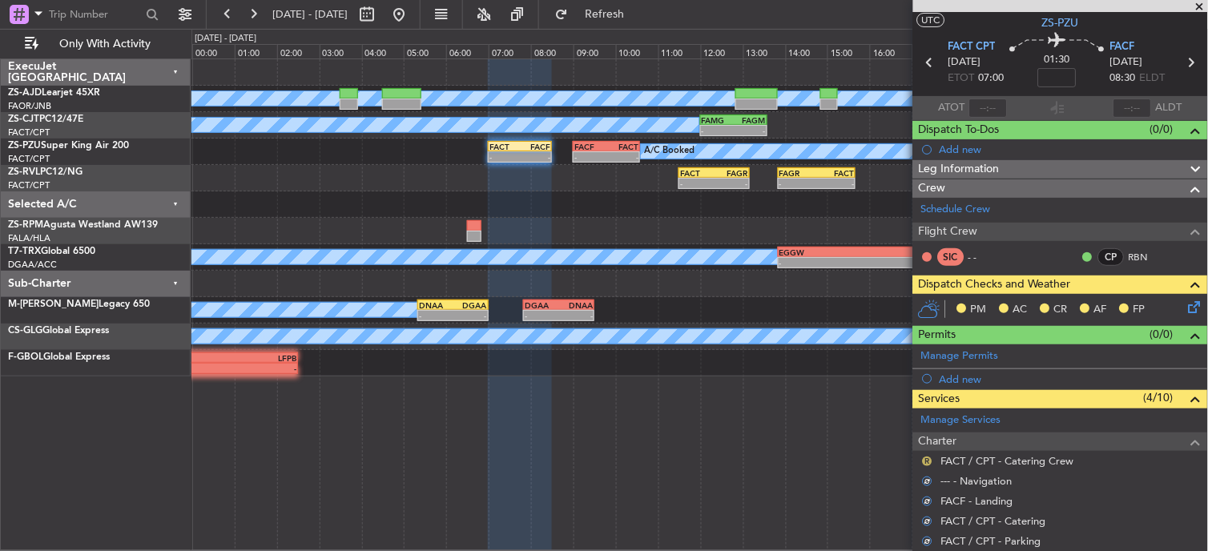
scroll to position [92, 0]
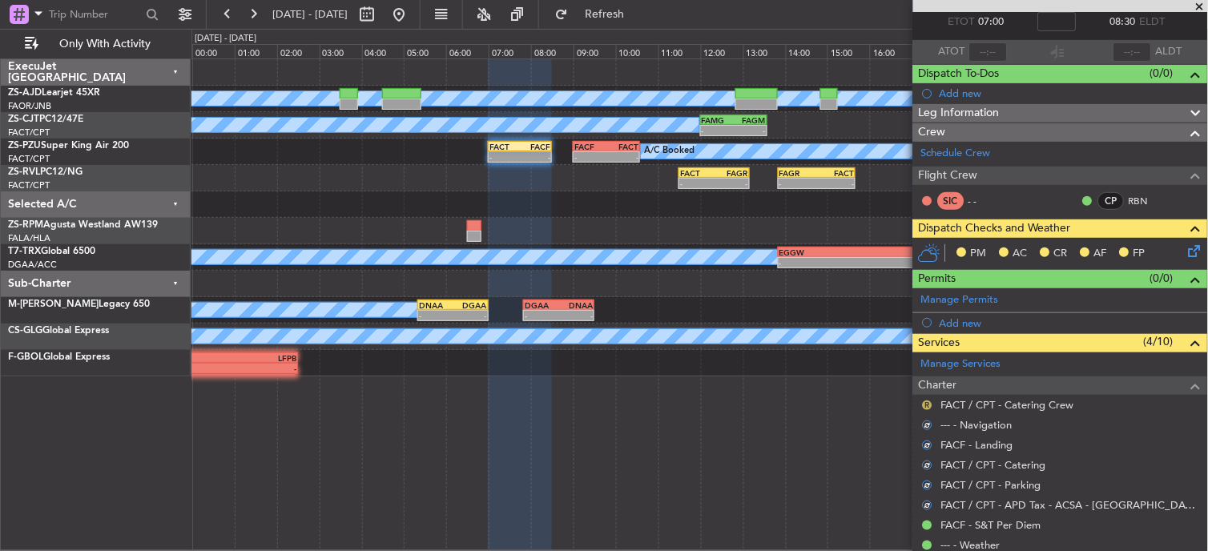
click at [922, 404] on nimbus-traffic-light "R" at bounding box center [927, 405] width 13 height 13
click at [926, 405] on button "R" at bounding box center [927, 405] width 10 height 10
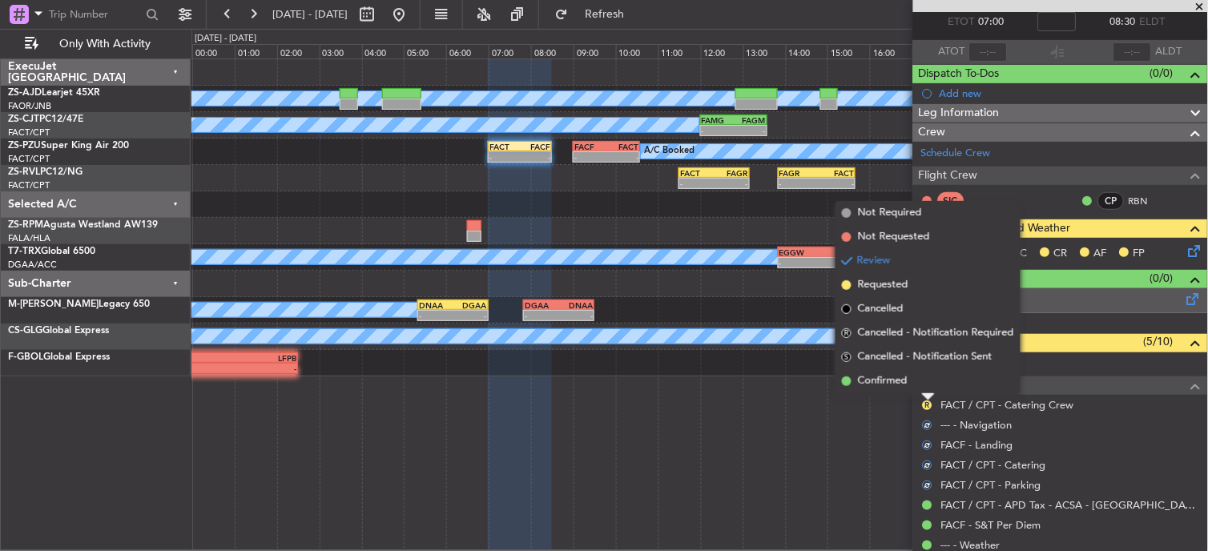
drag, startPoint x: 922, startPoint y: 386, endPoint x: 1004, endPoint y: 287, distance: 128.6
click at [924, 388] on li "Confirmed" at bounding box center [927, 381] width 185 height 24
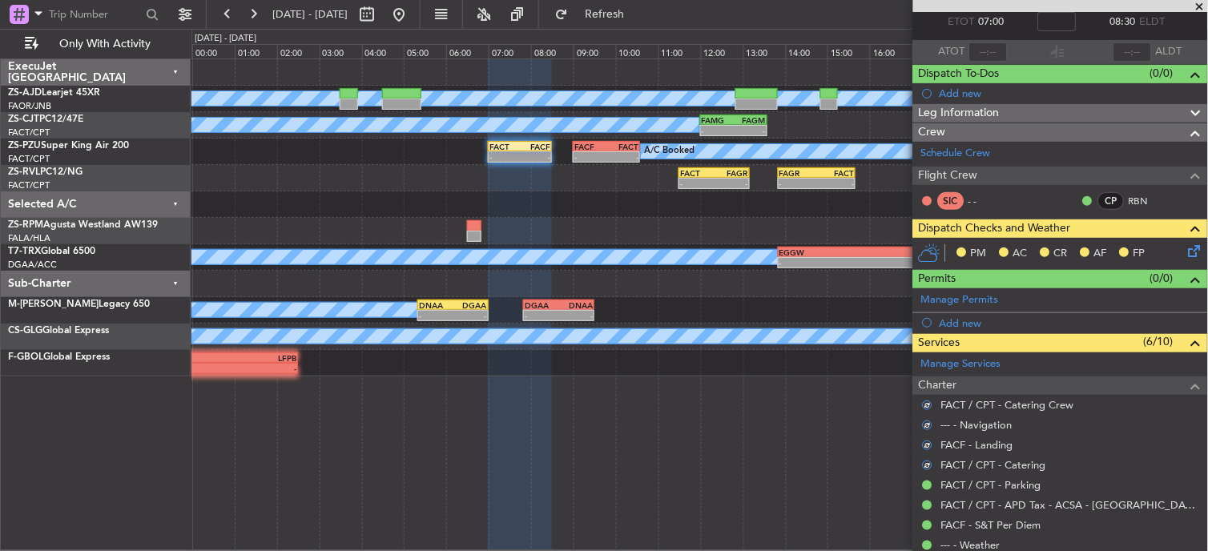
click at [1186, 234] on span at bounding box center [1195, 228] width 19 height 19
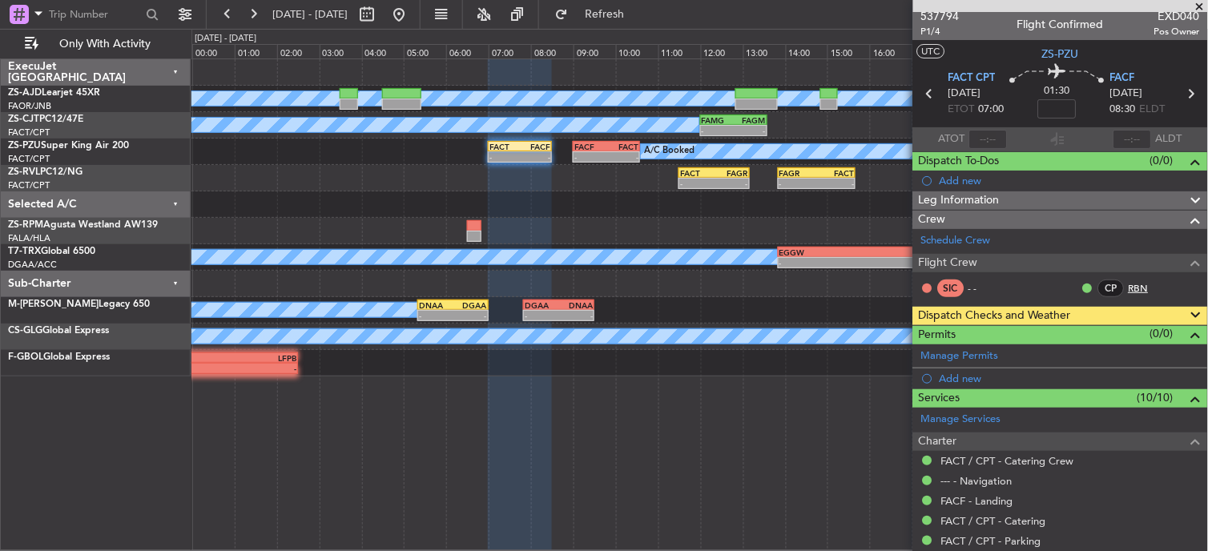
scroll to position [0, 0]
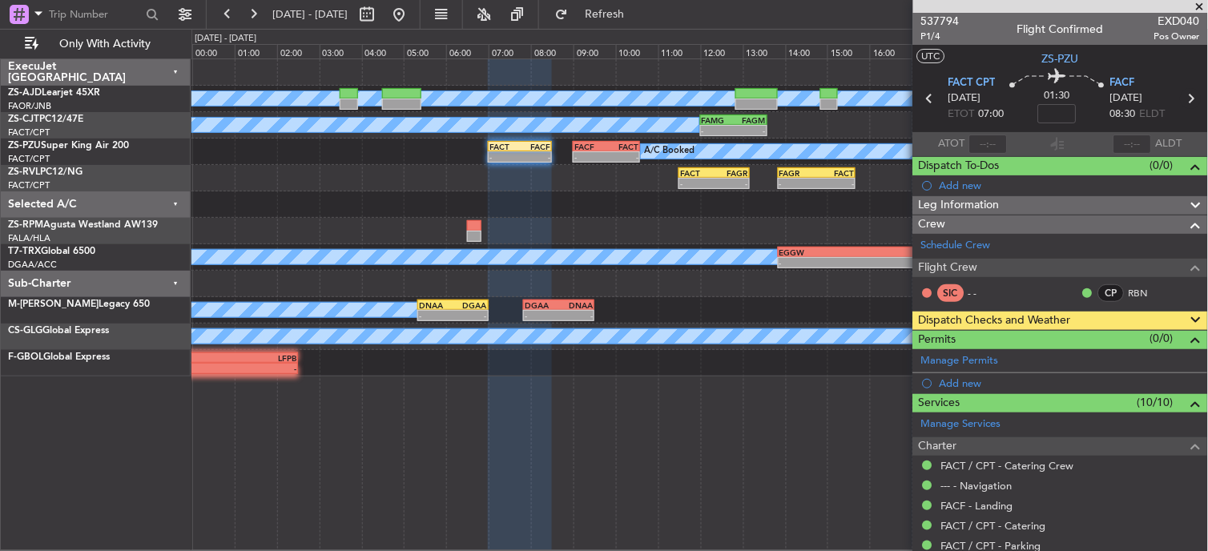
click at [1180, 100] on icon at bounding box center [1190, 98] width 21 height 21
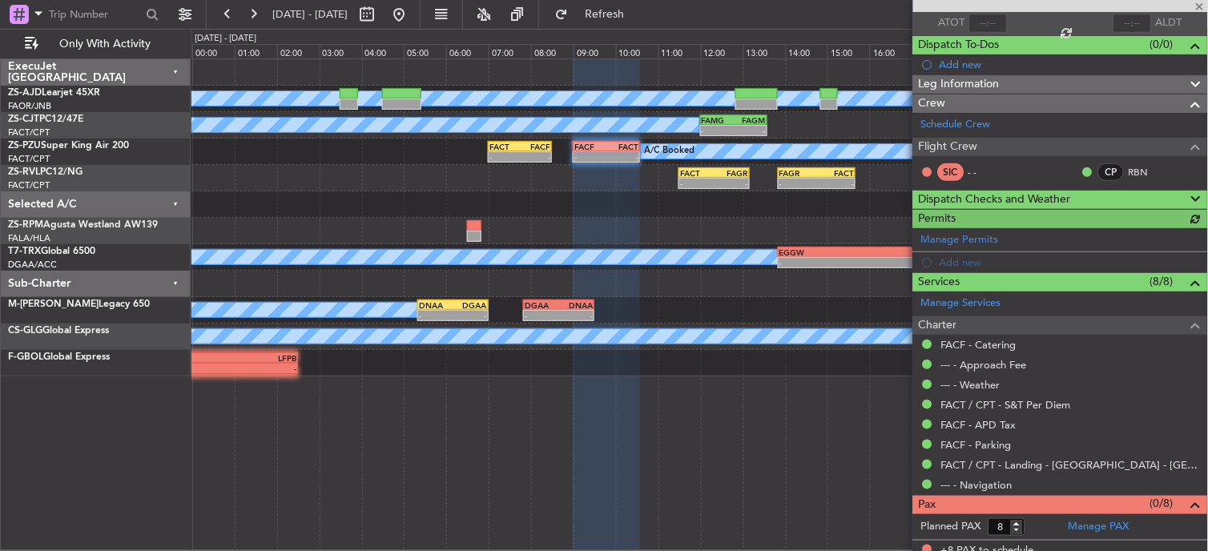
scroll to position [130, 0]
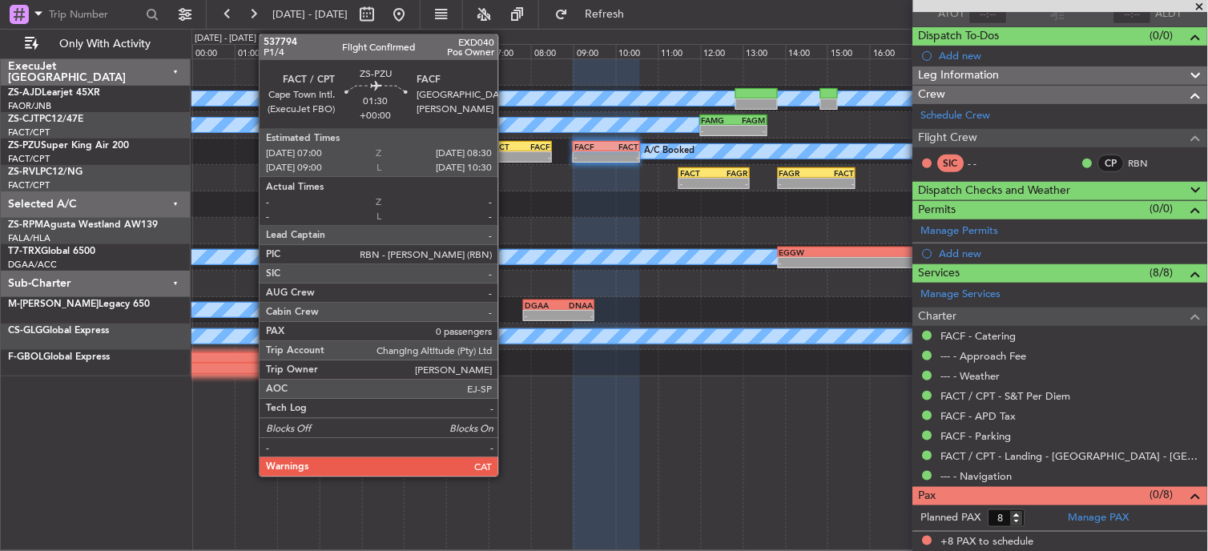
click at [507, 147] on div "FACT" at bounding box center [504, 147] width 30 height 10
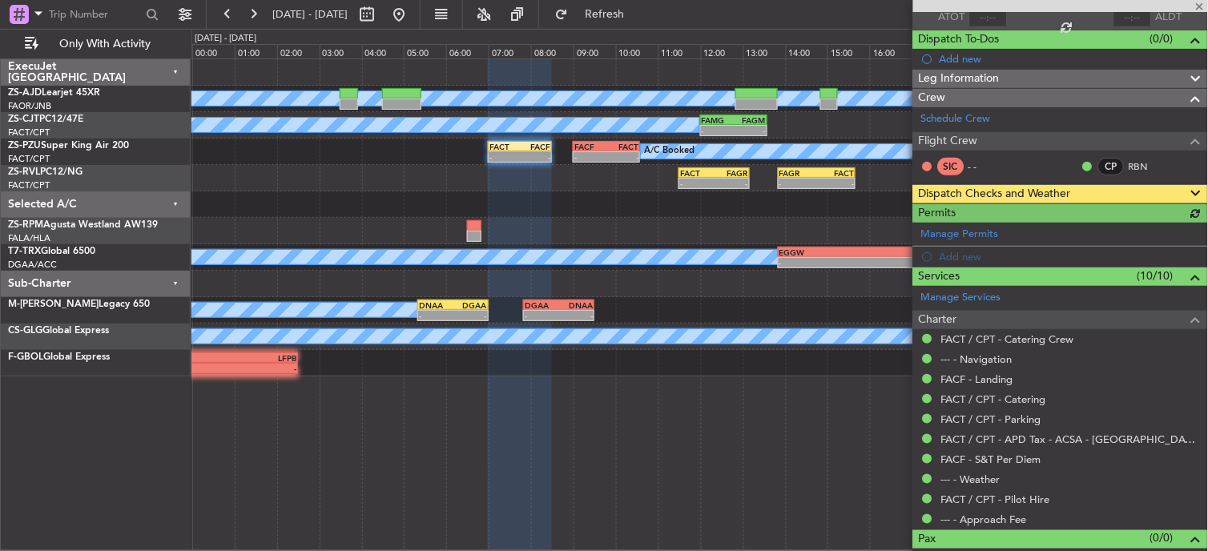
scroll to position [149, 0]
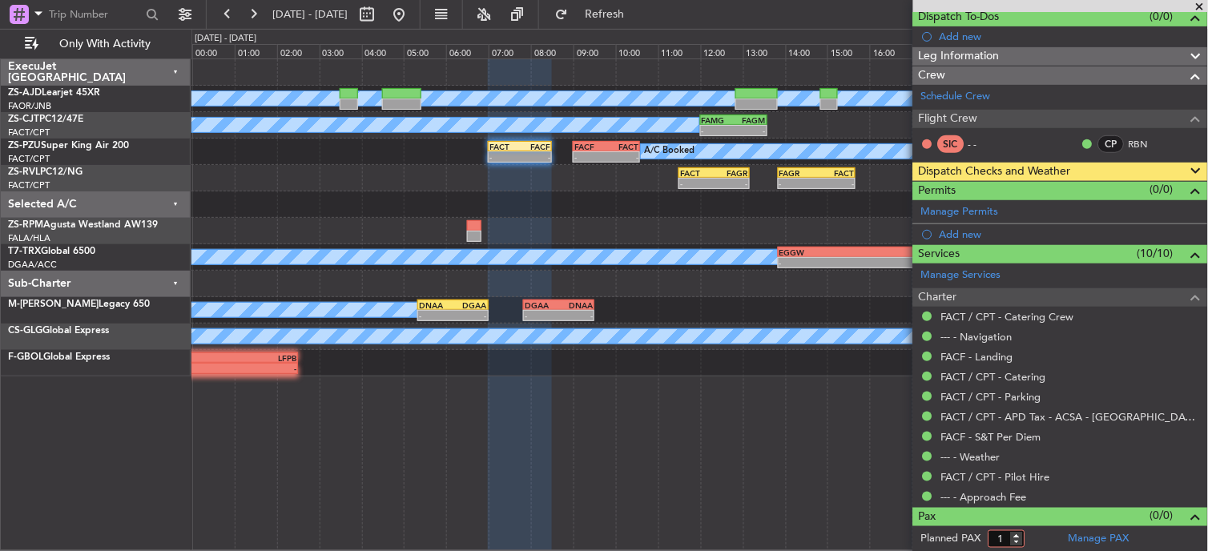
type input "1"
click at [1020, 534] on input "1" at bounding box center [1006, 539] width 37 height 18
click at [1033, 533] on form "Planned PAX" at bounding box center [986, 539] width 147 height 26
click at [1037, 538] on form "Planned PAX 0" at bounding box center [986, 539] width 147 height 26
type input "1"
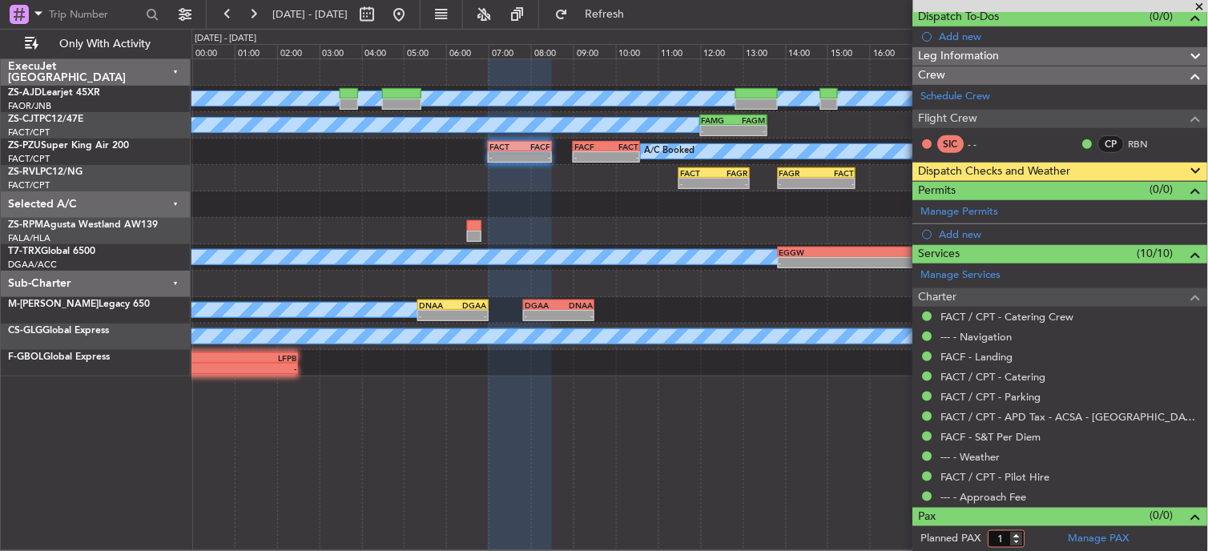
click at [1019, 533] on input "1" at bounding box center [1006, 539] width 37 height 18
click at [1038, 526] on form "Planned PAX" at bounding box center [986, 539] width 147 height 26
click at [1204, 4] on span at bounding box center [1200, 7] width 16 height 14
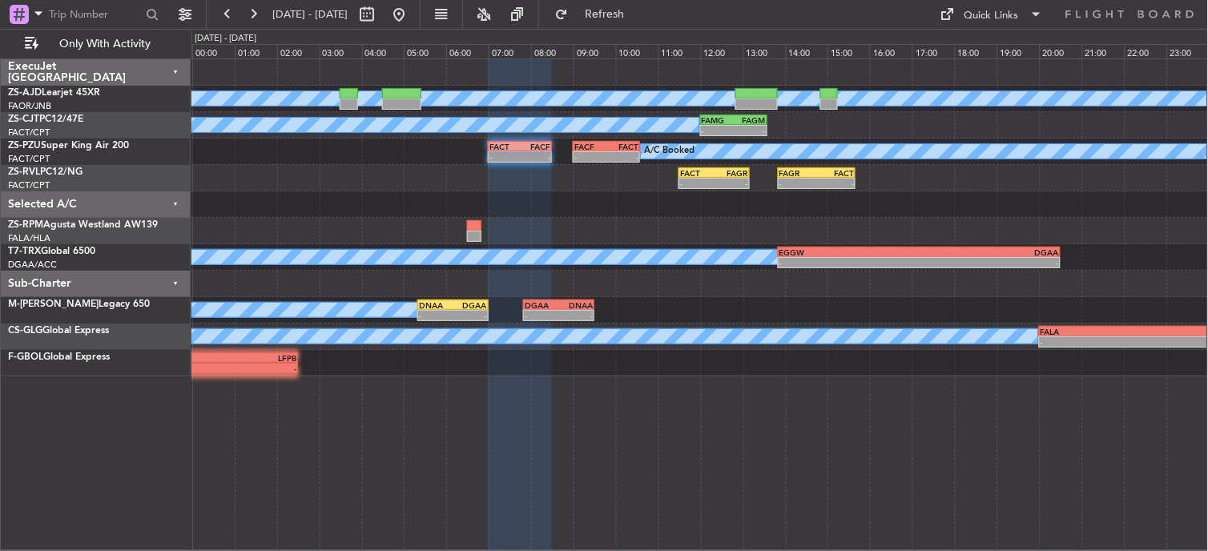
scroll to position [0, 0]
